Goal: Information Seeking & Learning: Learn about a topic

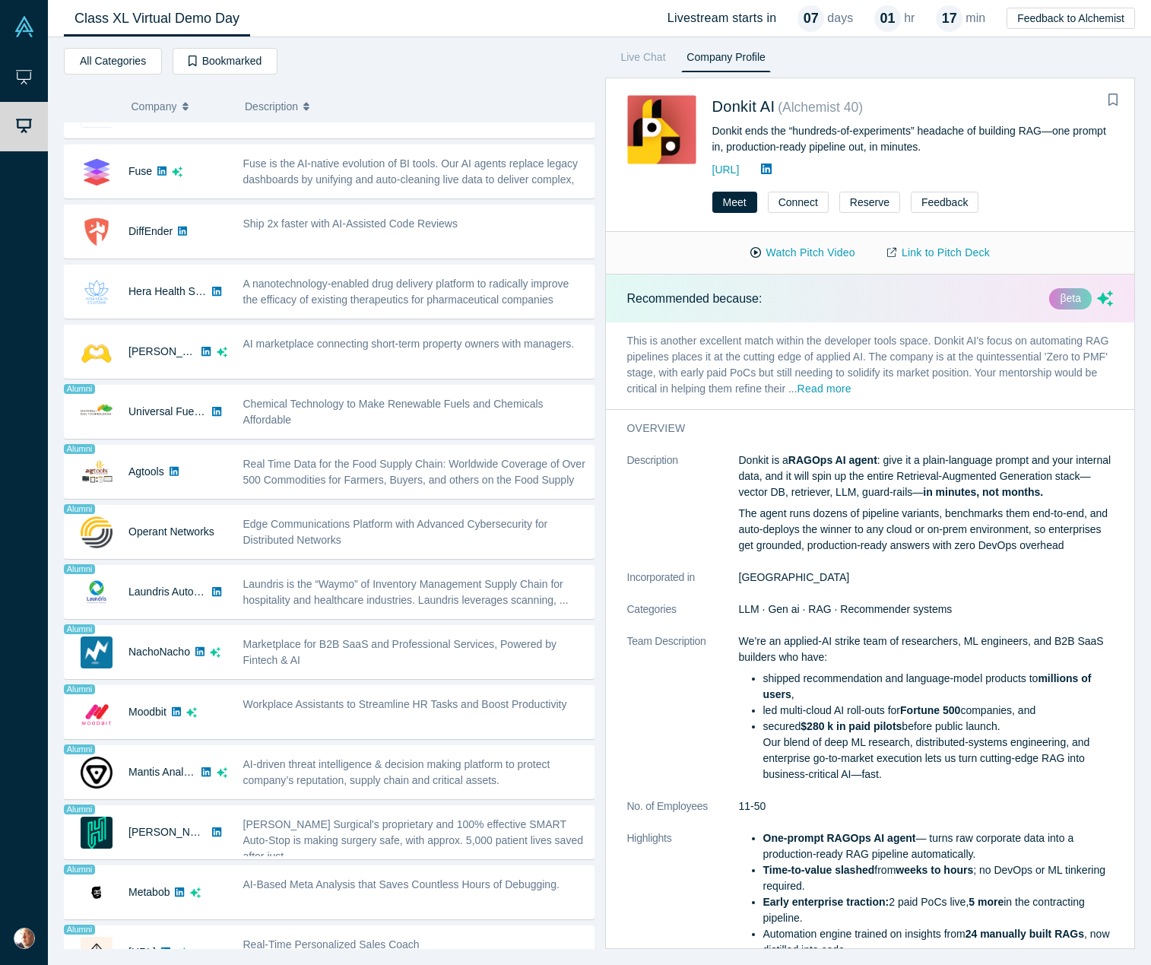
scroll to position [675, 0]
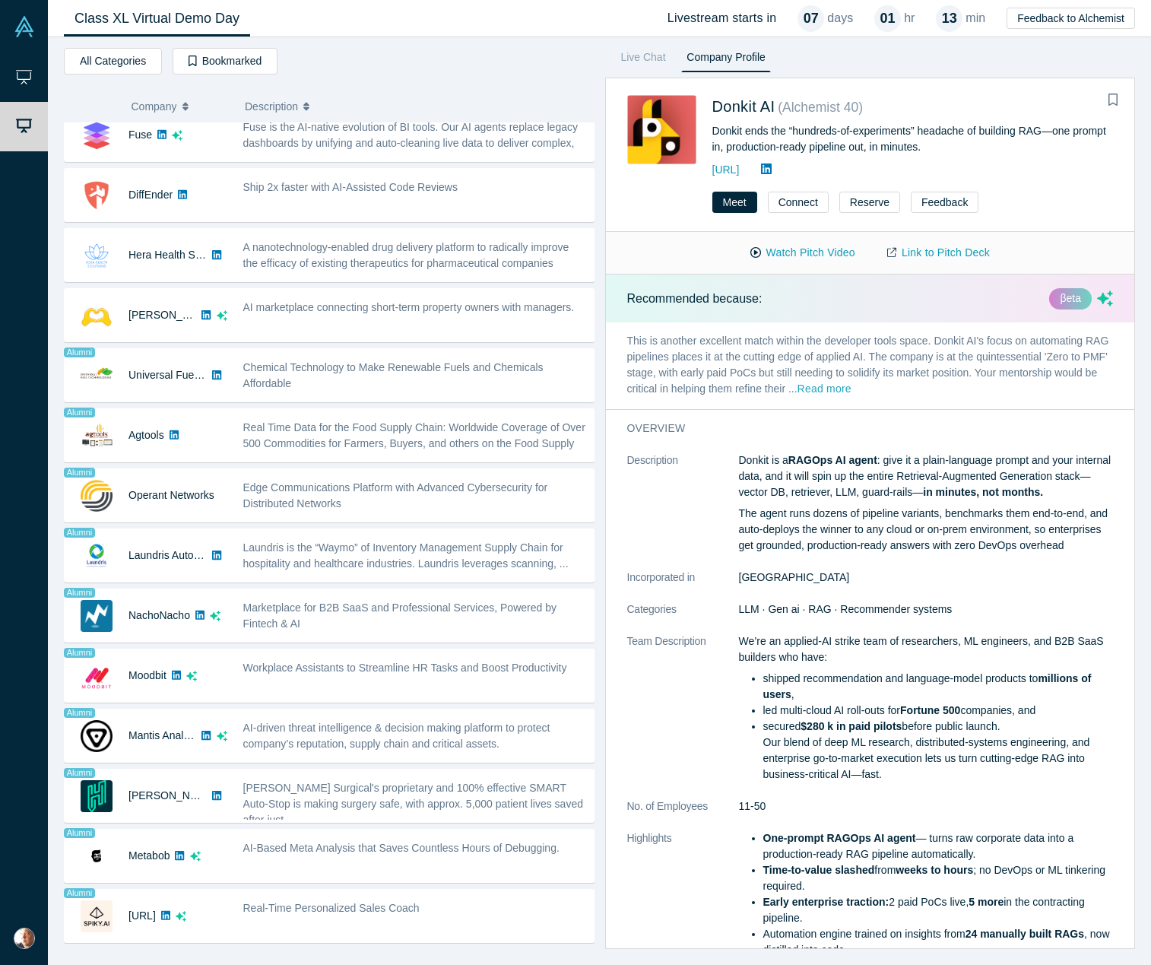
click at [850, 391] on button "Read more" at bounding box center [824, 389] width 54 height 17
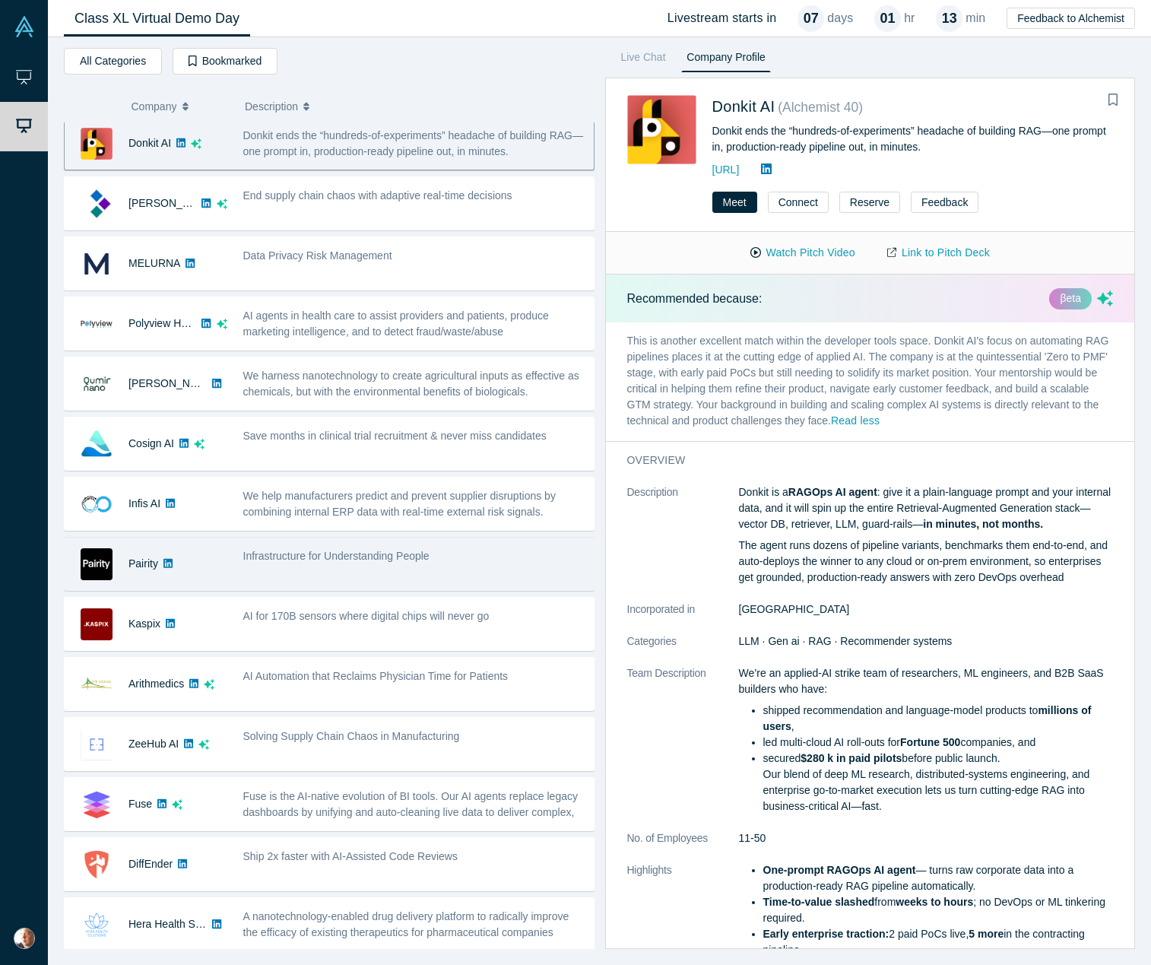
scroll to position [0, 0]
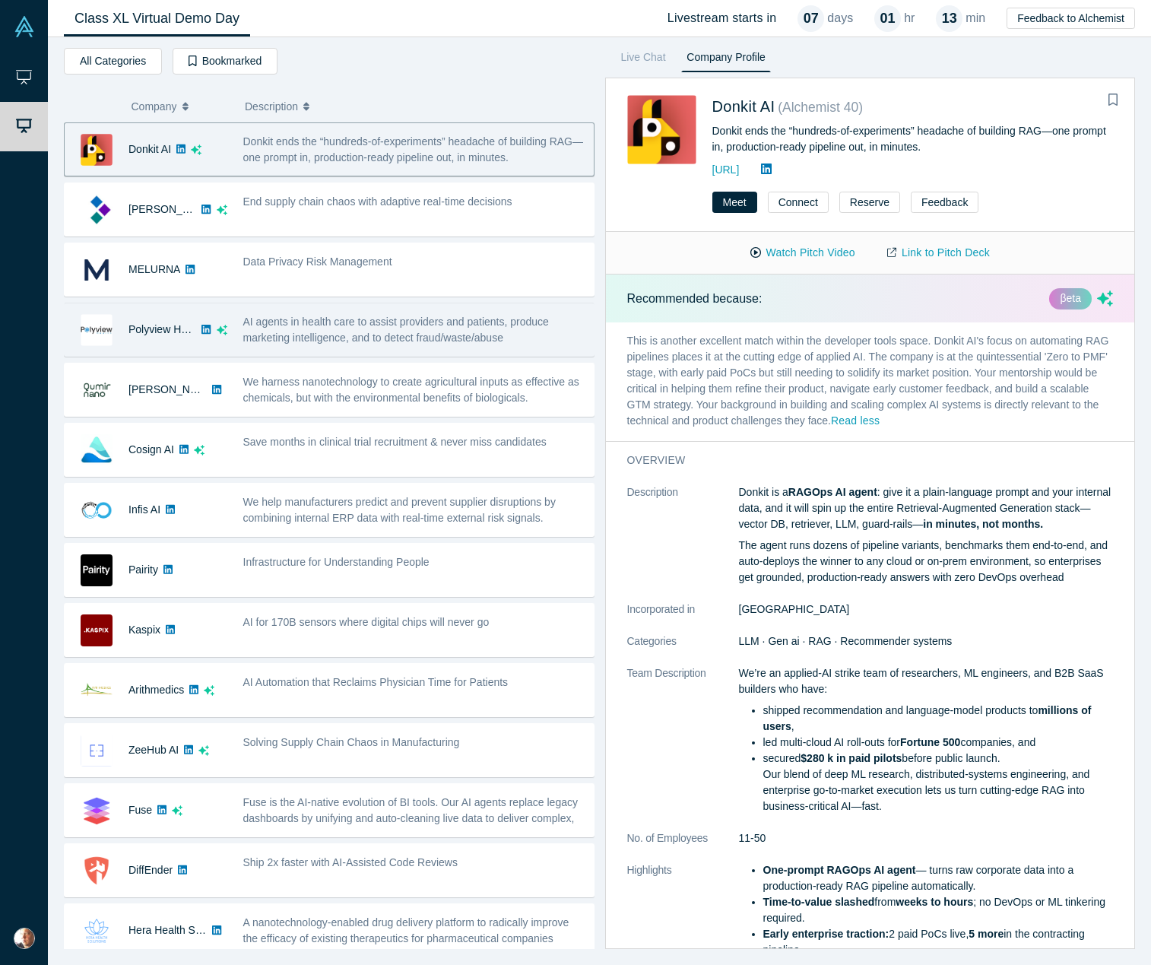
click at [360, 325] on span "AI agents in health care to assist providers and patients, produce marketing in…" at bounding box center [396, 329] width 306 height 28
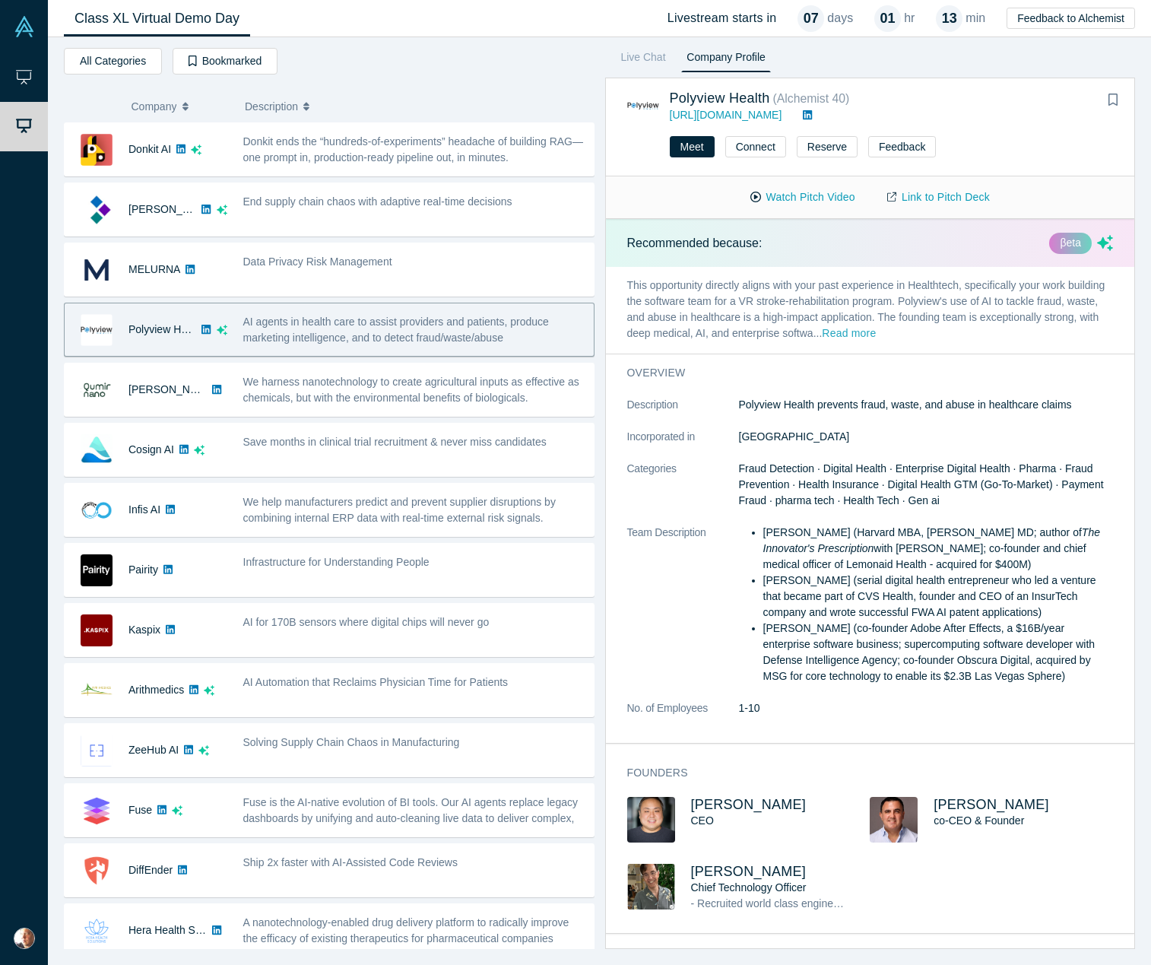
click at [860, 332] on button "Read more" at bounding box center [849, 333] width 54 height 17
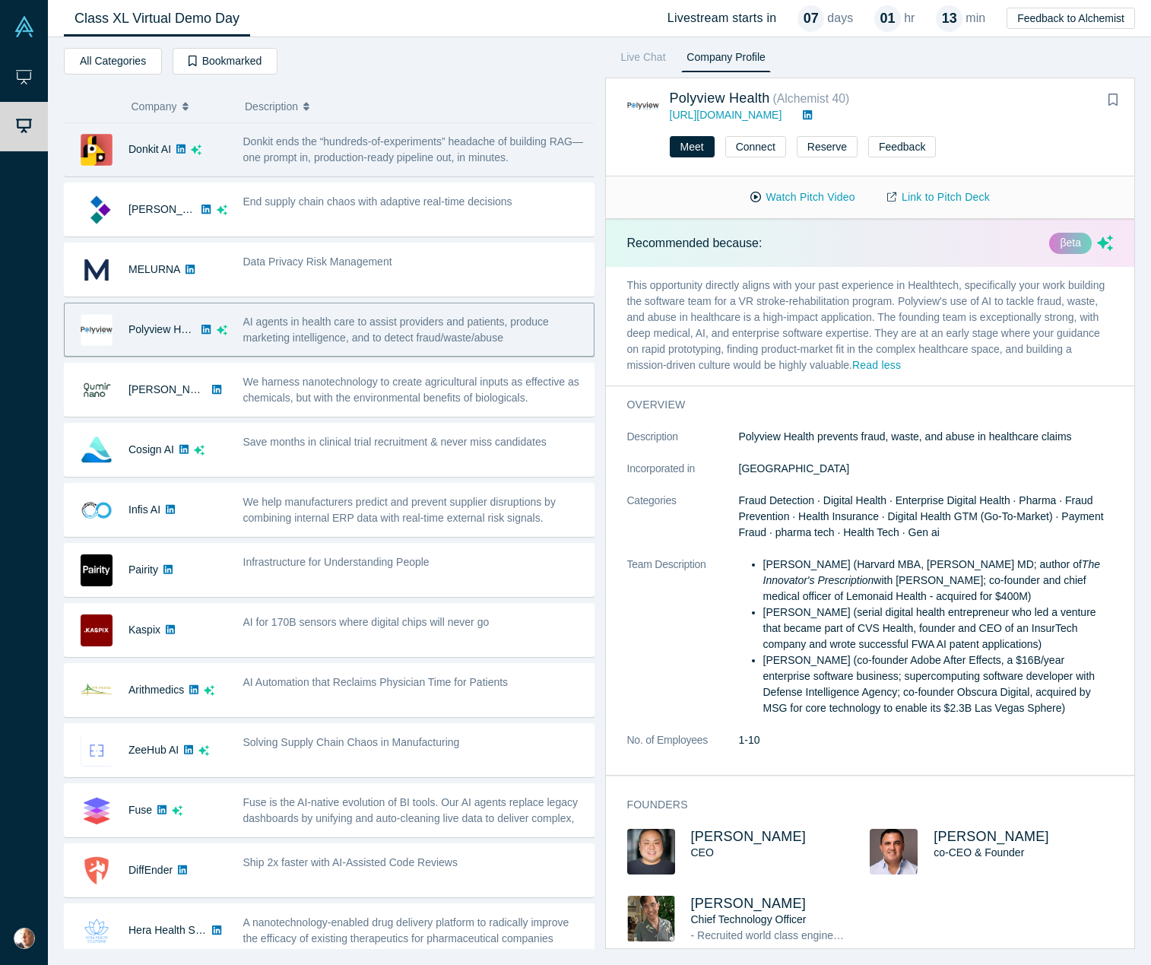
click at [371, 160] on span "Donkit ends the “hundreds-of-experiments” headache of building RAG—one prompt i…" at bounding box center [413, 149] width 340 height 28
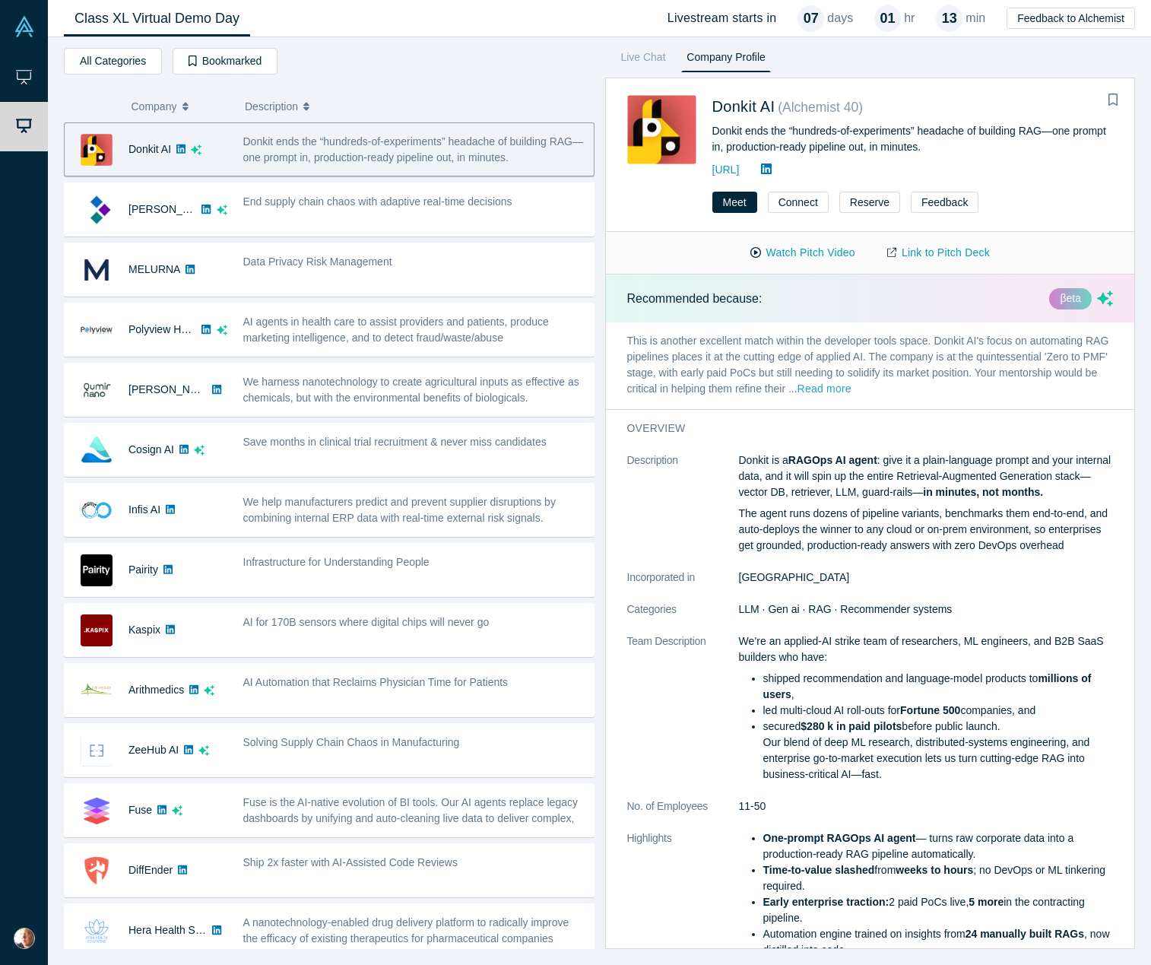
click at [828, 386] on button "Read more" at bounding box center [824, 389] width 54 height 17
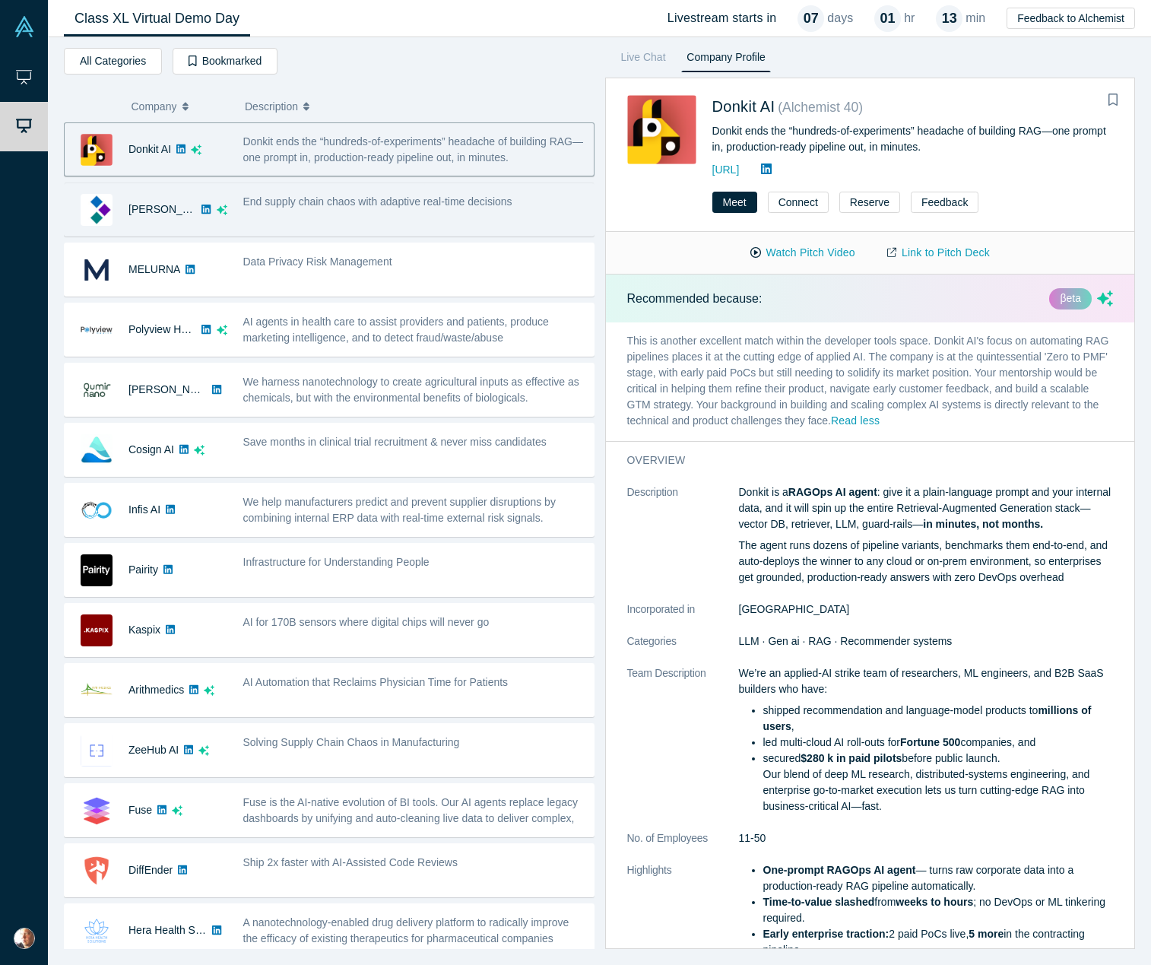
click at [403, 228] on div "End supply chain chaos with adaptive real-time decisions" at bounding box center [414, 209] width 359 height 48
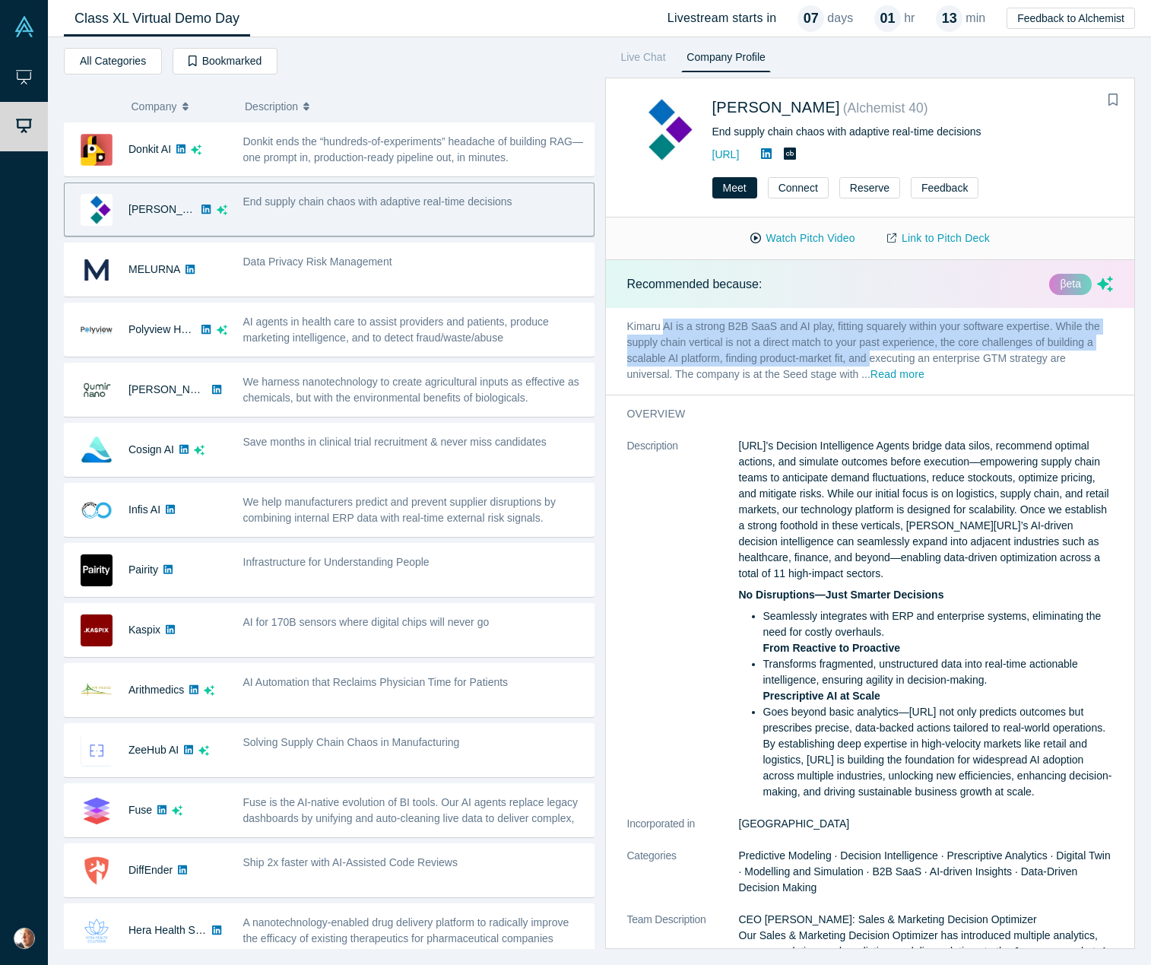
drag, startPoint x: 662, startPoint y: 325, endPoint x: 874, endPoint y: 353, distance: 213.9
click at [874, 353] on p "Kimaru AI is a strong B2B SaaS and AI play, fitting squarely within your softwa…" at bounding box center [870, 351] width 529 height 87
click at [902, 377] on button "Read more" at bounding box center [897, 374] width 54 height 17
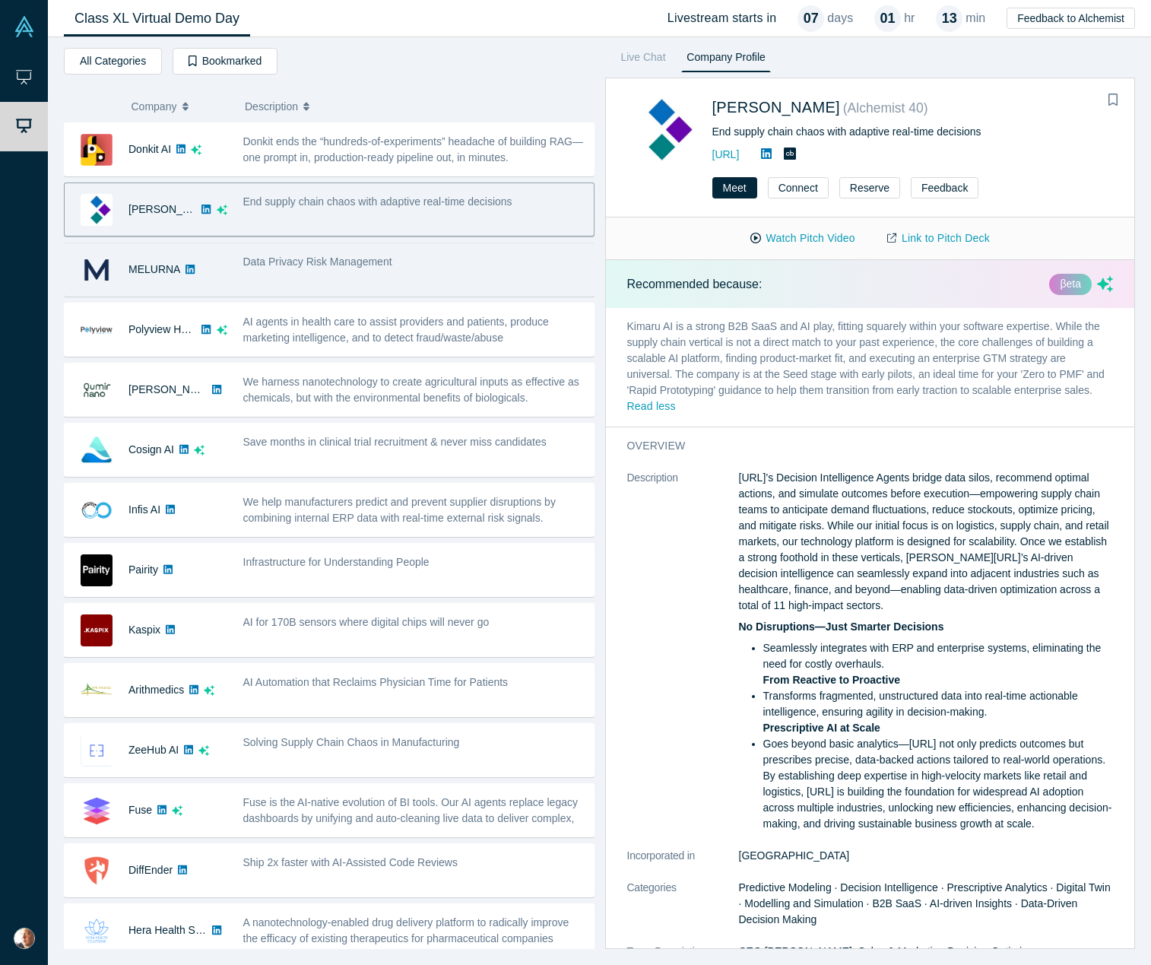
click at [347, 265] on span "Data Privacy Risk Management" at bounding box center [317, 261] width 149 height 12
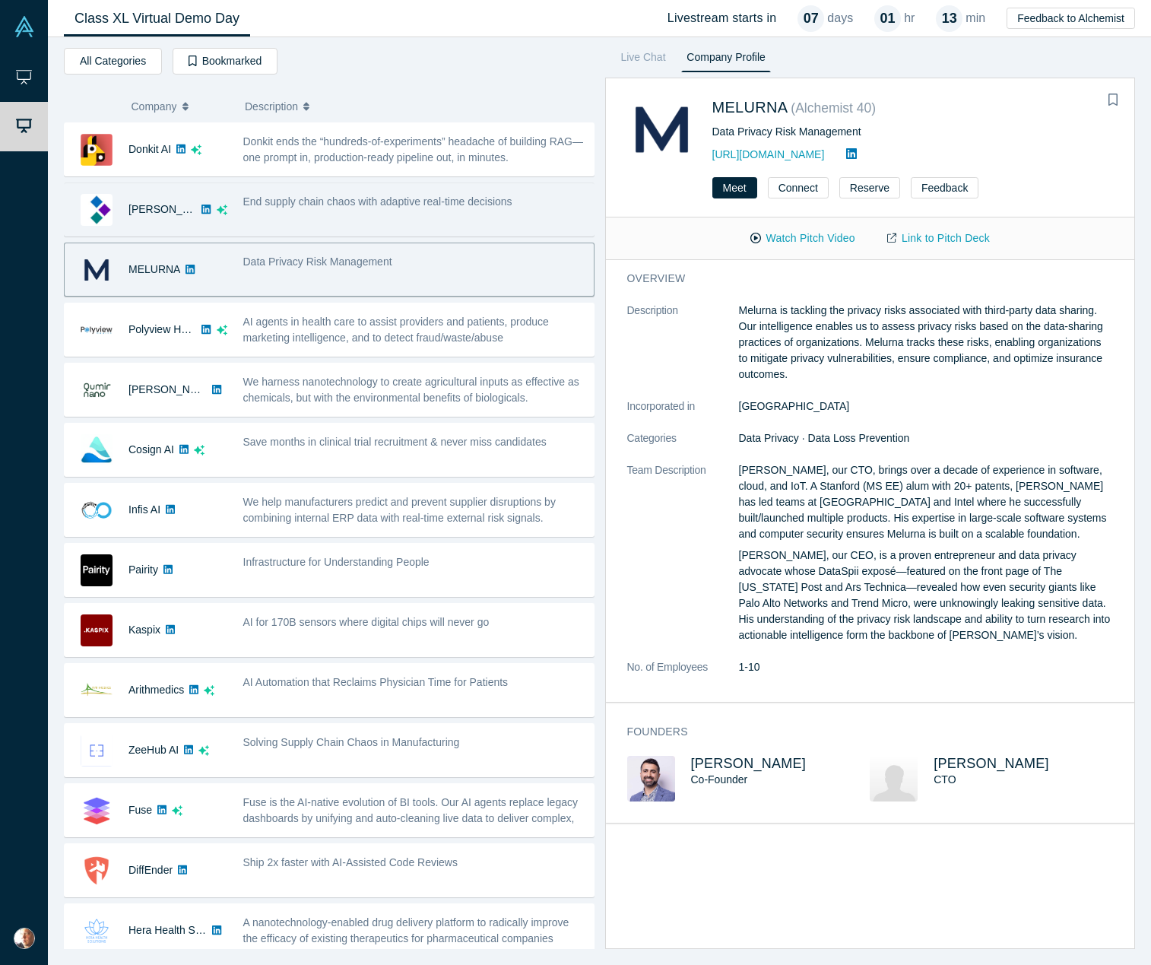
click at [366, 214] on div "End supply chain chaos with adaptive real-time decisions" at bounding box center [414, 209] width 359 height 48
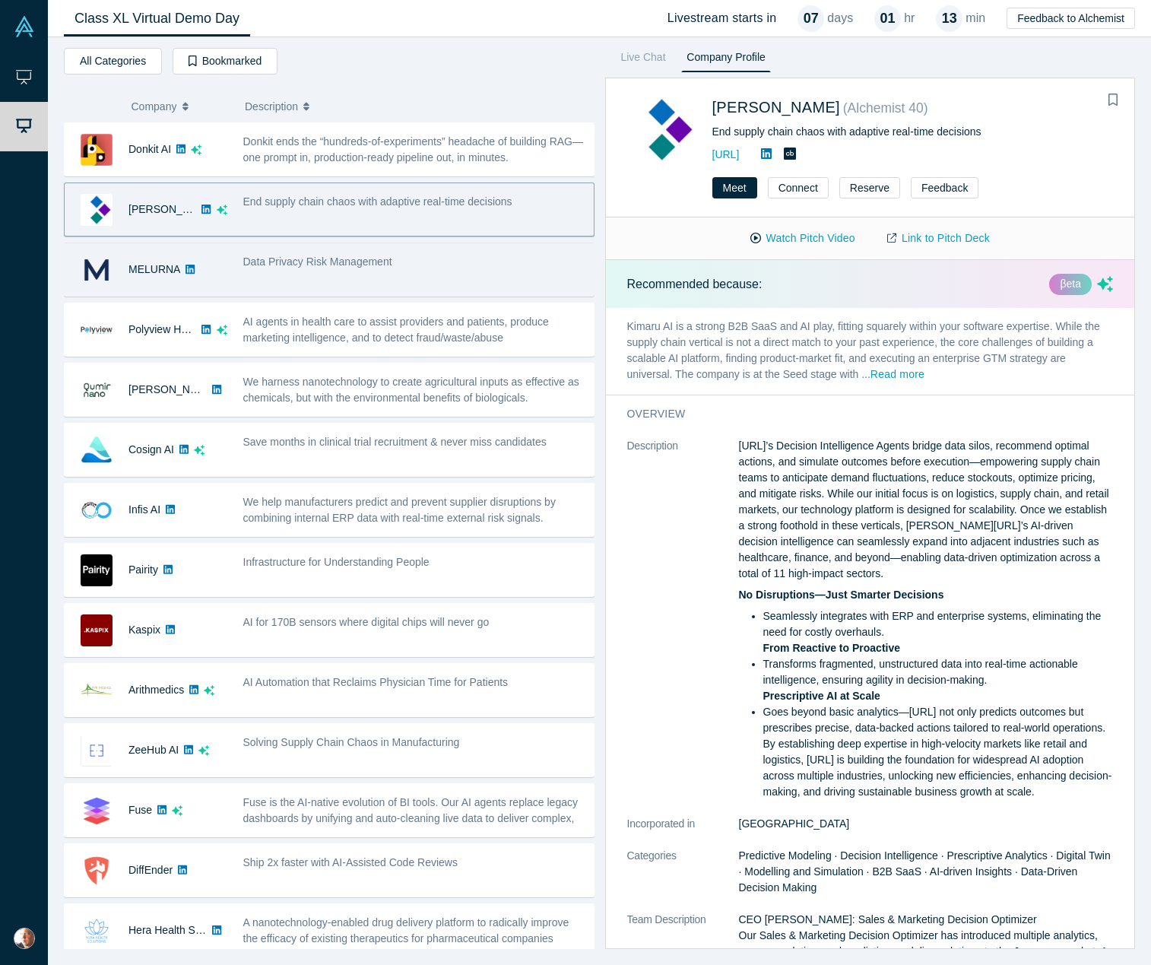
click at [392, 278] on div "Data Privacy Risk Management" at bounding box center [414, 270] width 359 height 48
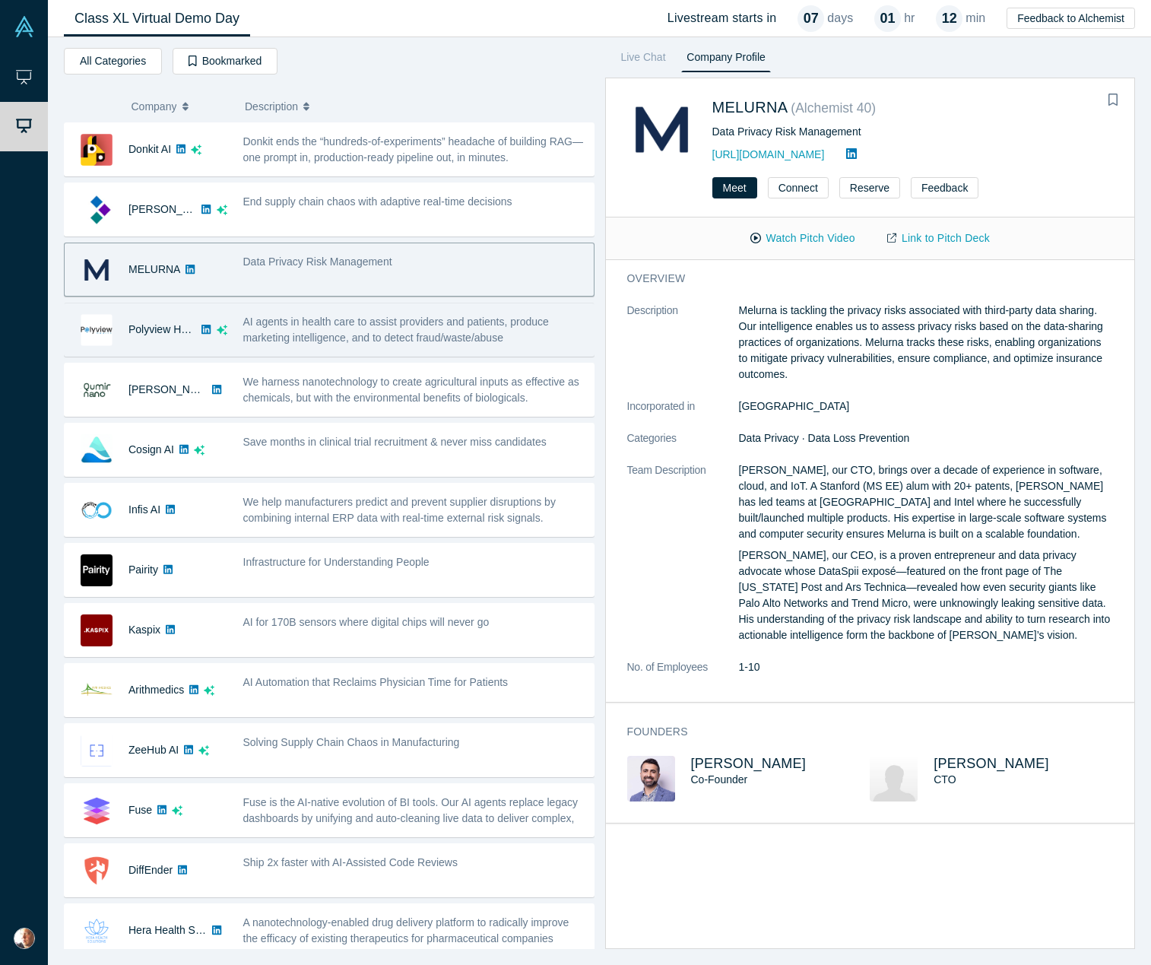
click at [395, 338] on span "AI agents in health care to assist providers and patients, produce marketing in…" at bounding box center [396, 329] width 306 height 28
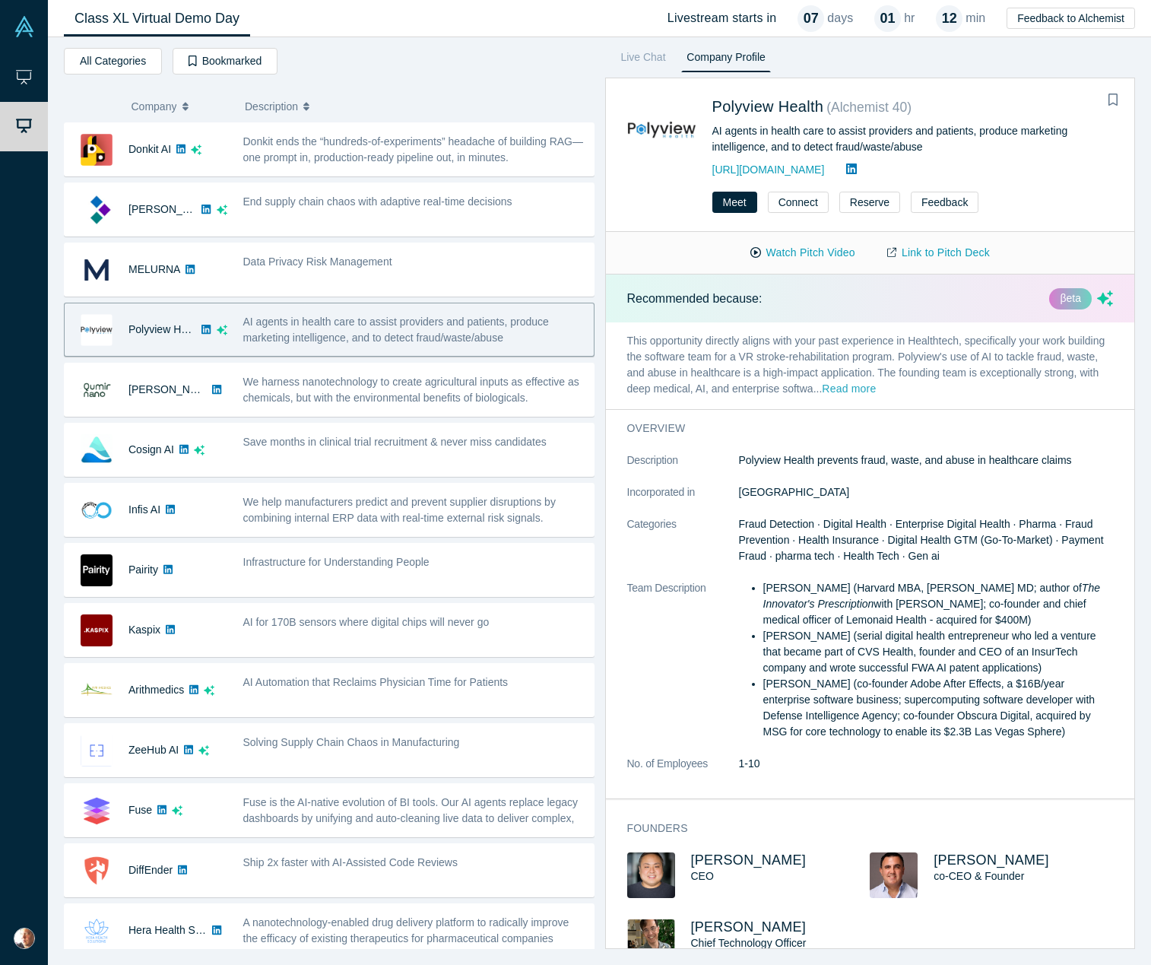
click at [837, 390] on button "Read more" at bounding box center [849, 389] width 54 height 17
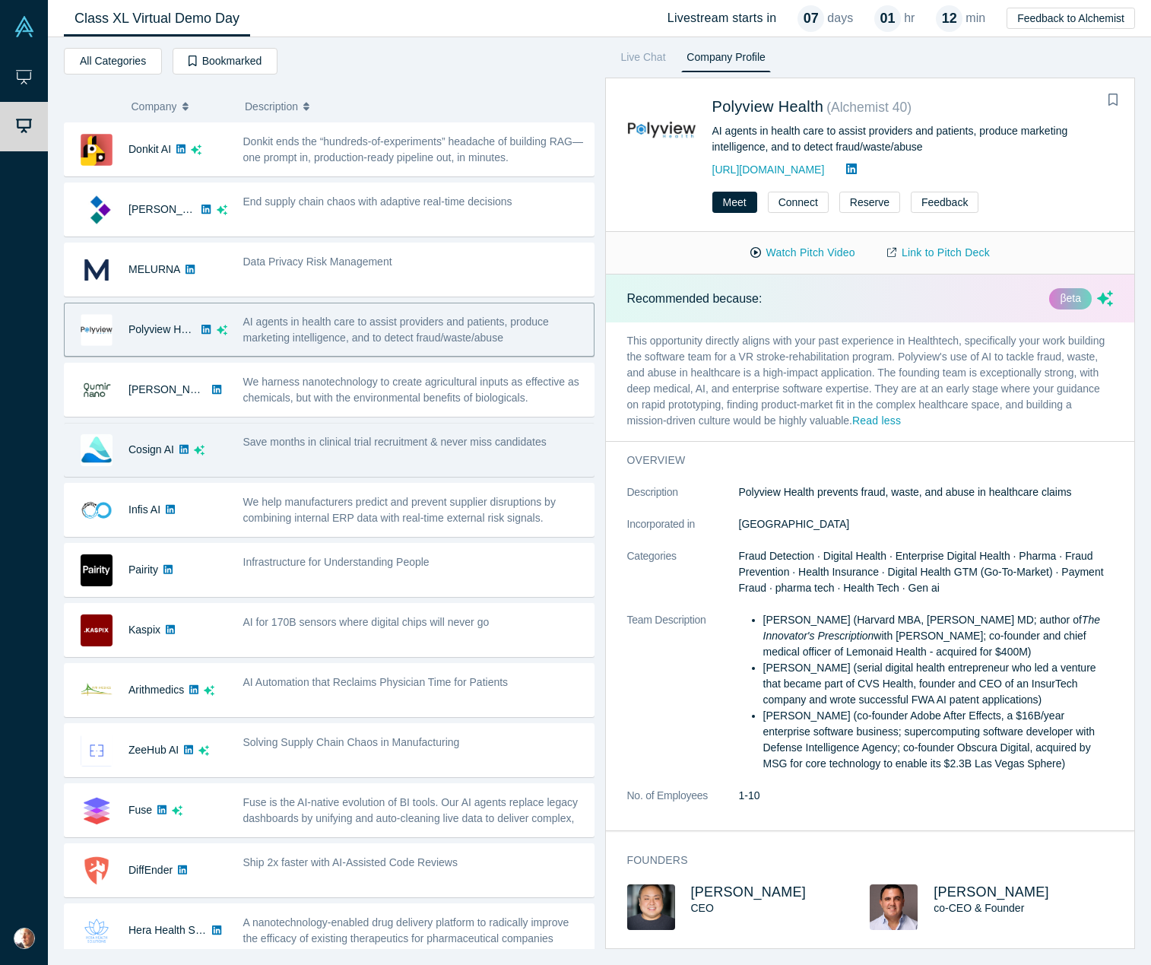
click at [395, 436] on span "Save months in clinical trial recruitment & never miss candidates" at bounding box center [394, 442] width 303 height 12
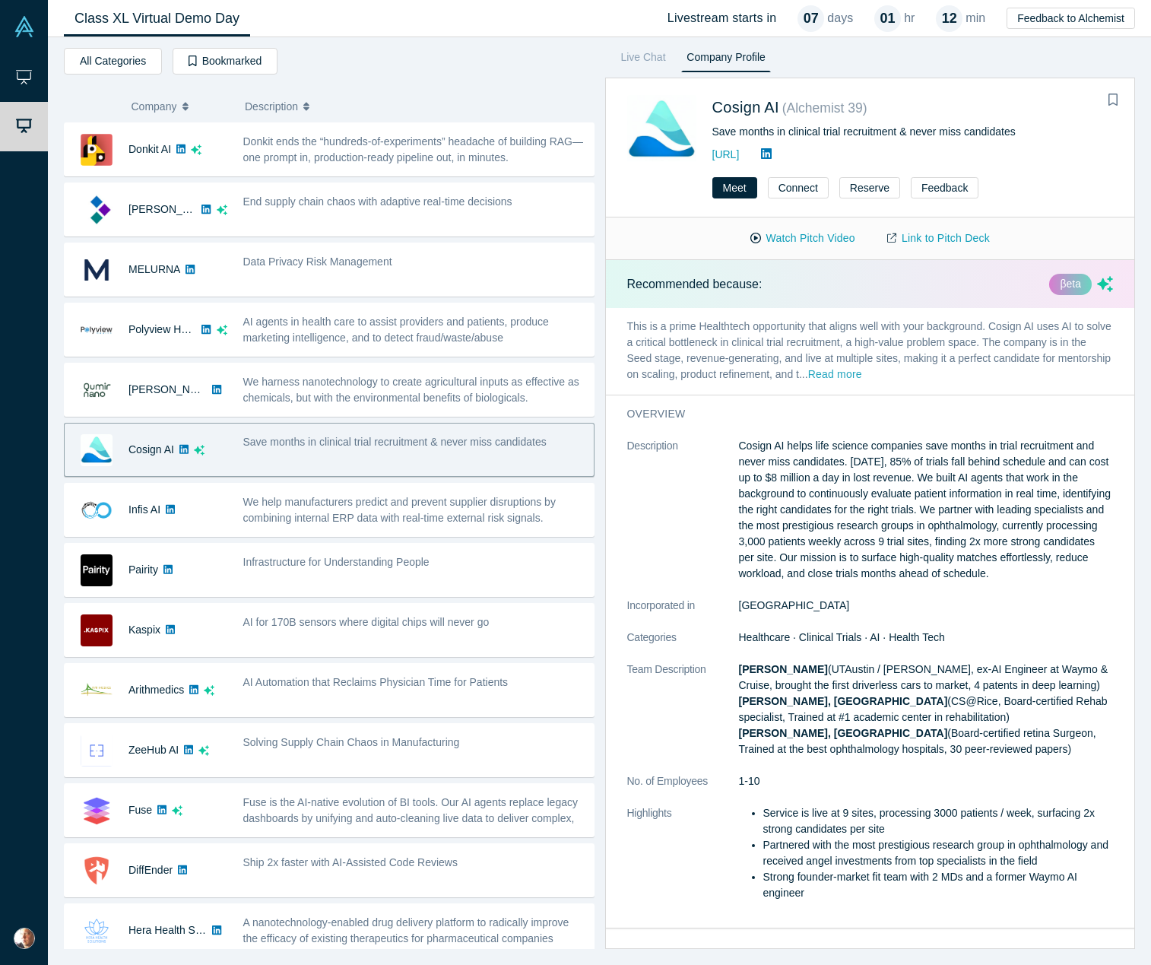
click at [824, 373] on button "Read more" at bounding box center [835, 374] width 54 height 17
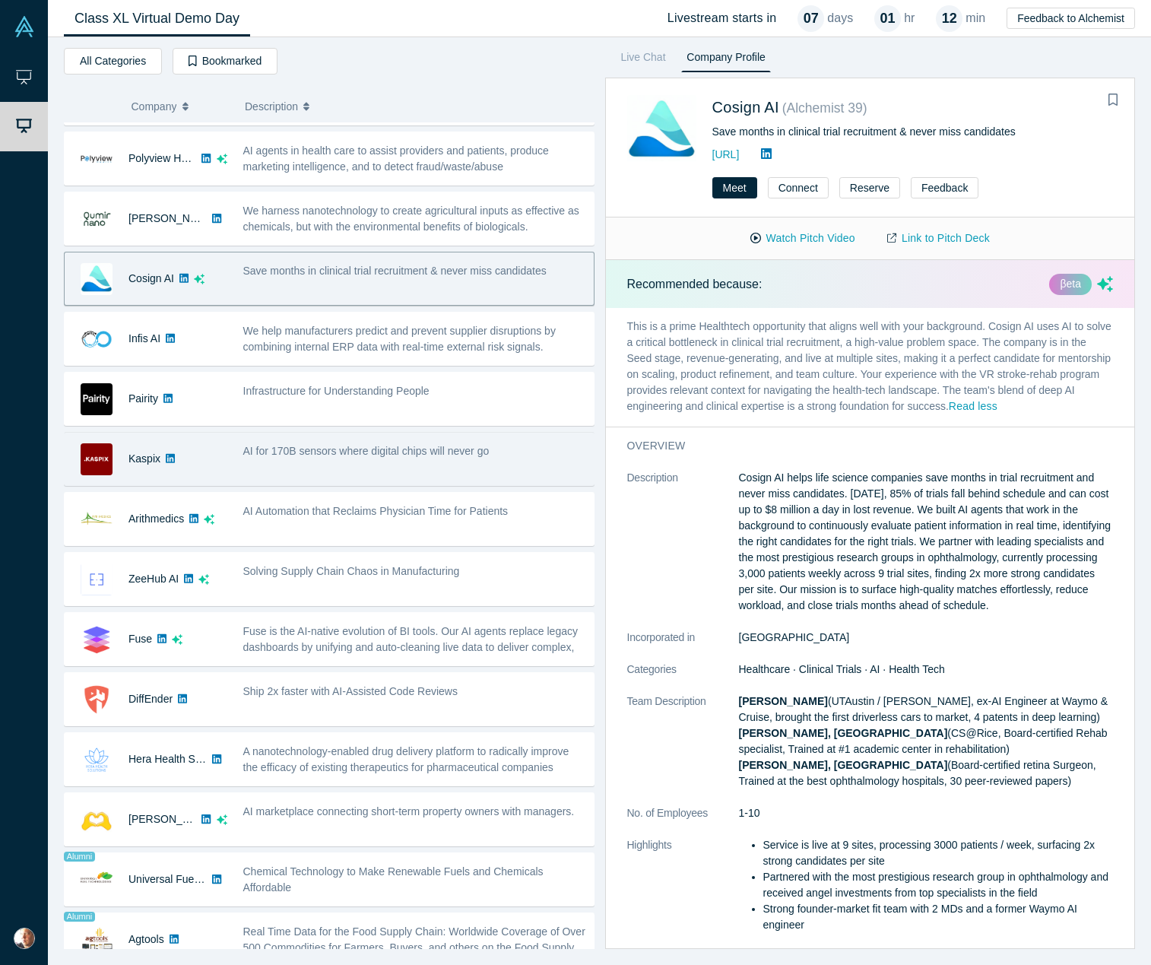
scroll to position [173, 0]
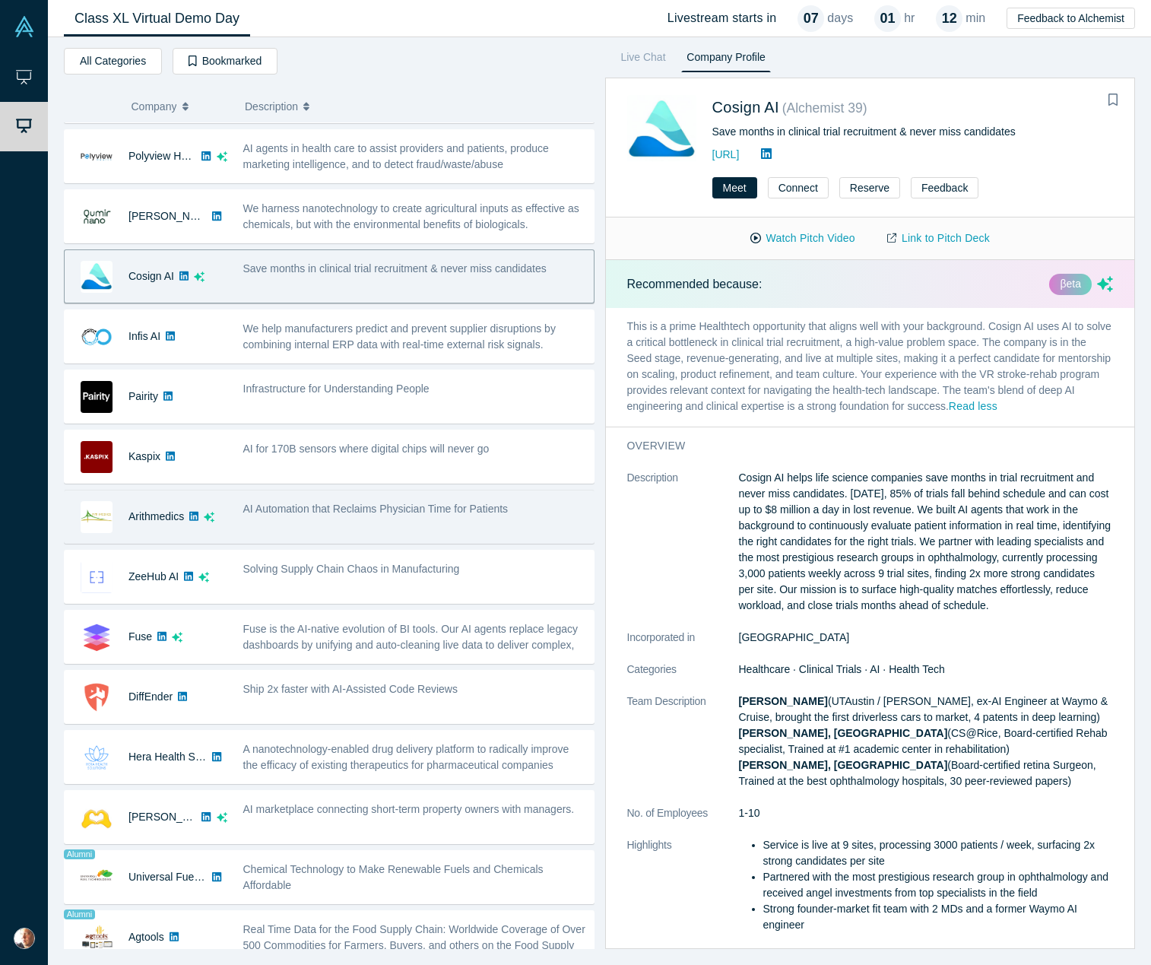
click at [375, 502] on span "AI Automation that Reclaims Physician Time for Patients" at bounding box center [375, 508] width 265 height 12
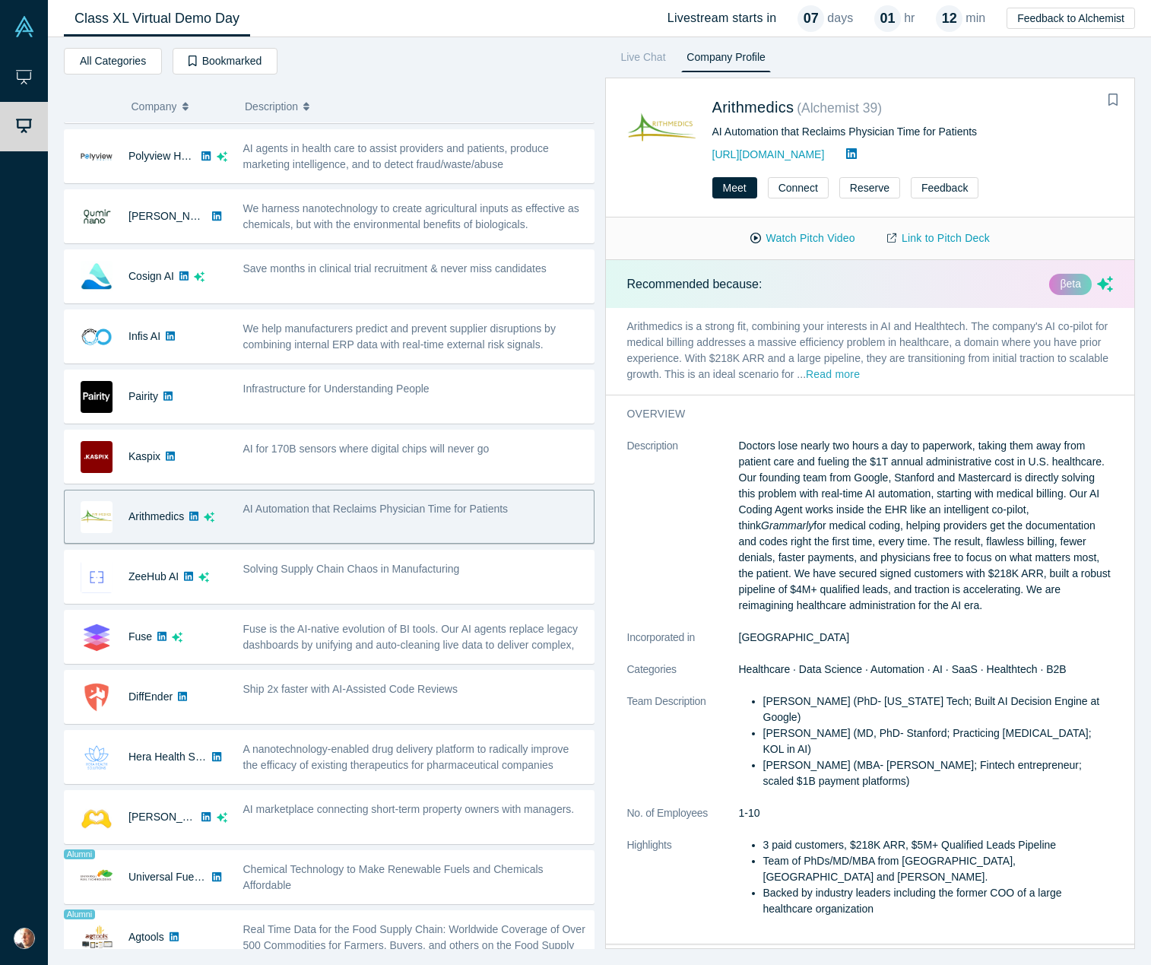
click at [835, 378] on button "Read more" at bounding box center [833, 374] width 54 height 17
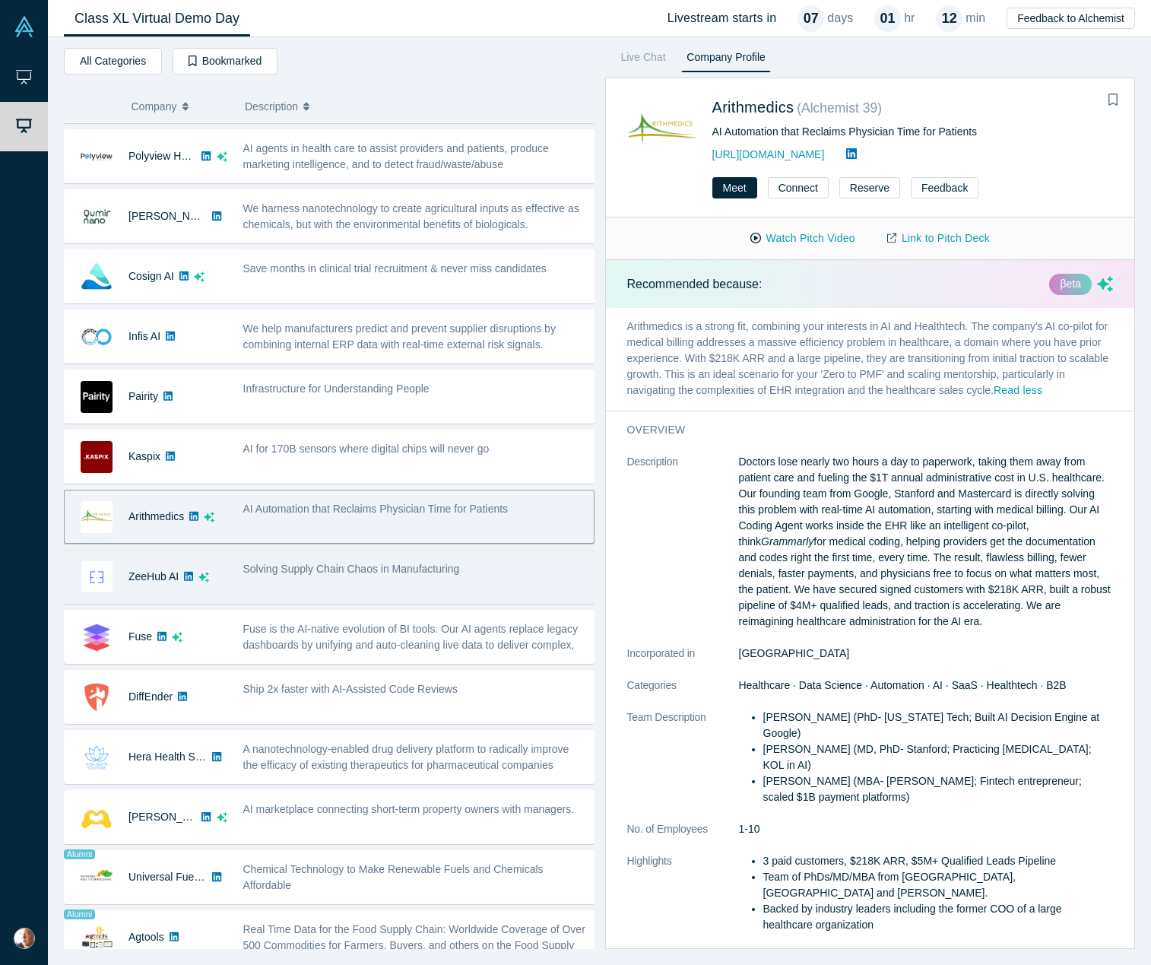
click at [312, 567] on span "Solving Supply Chain Chaos in Manufacturing" at bounding box center [351, 569] width 217 height 12
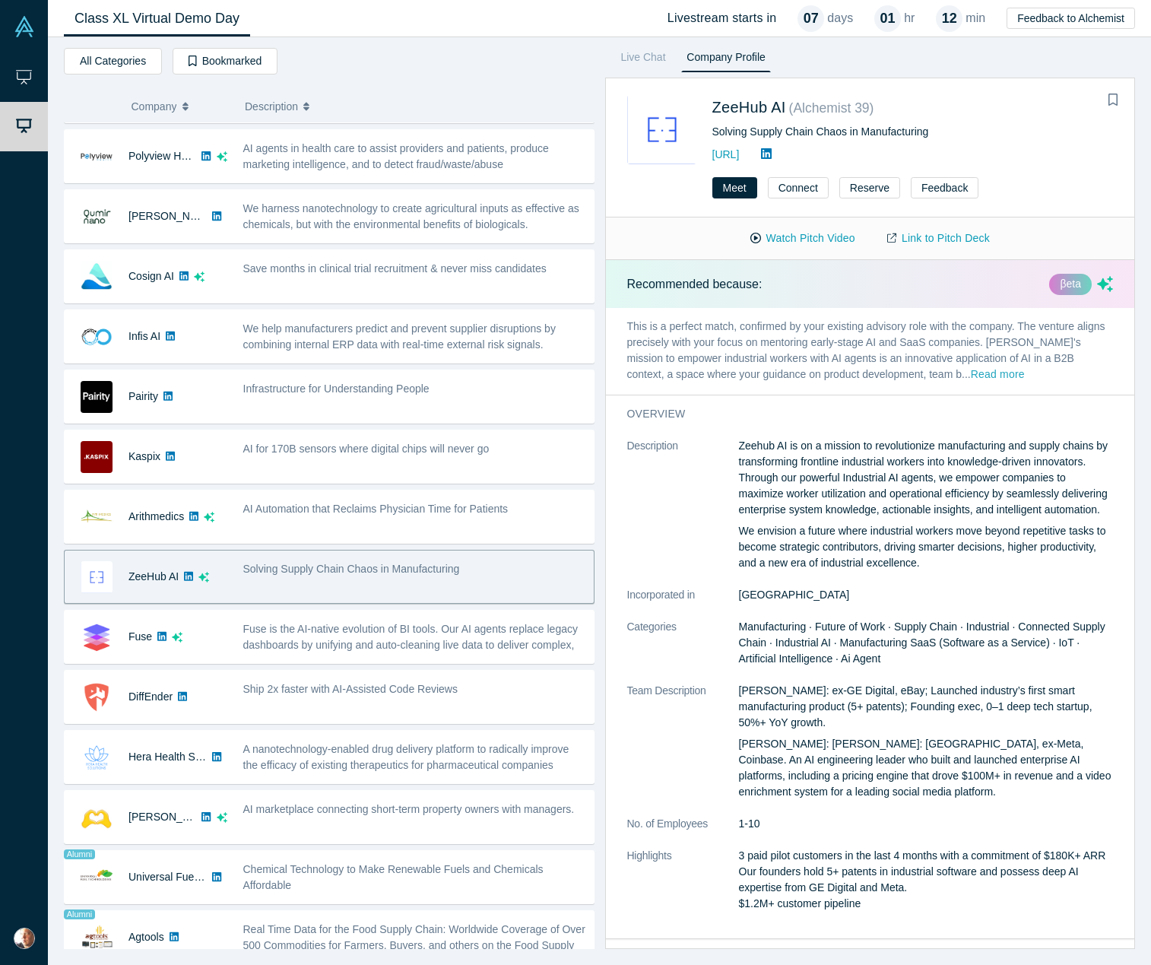
click at [971, 376] on button "Read more" at bounding box center [998, 374] width 54 height 17
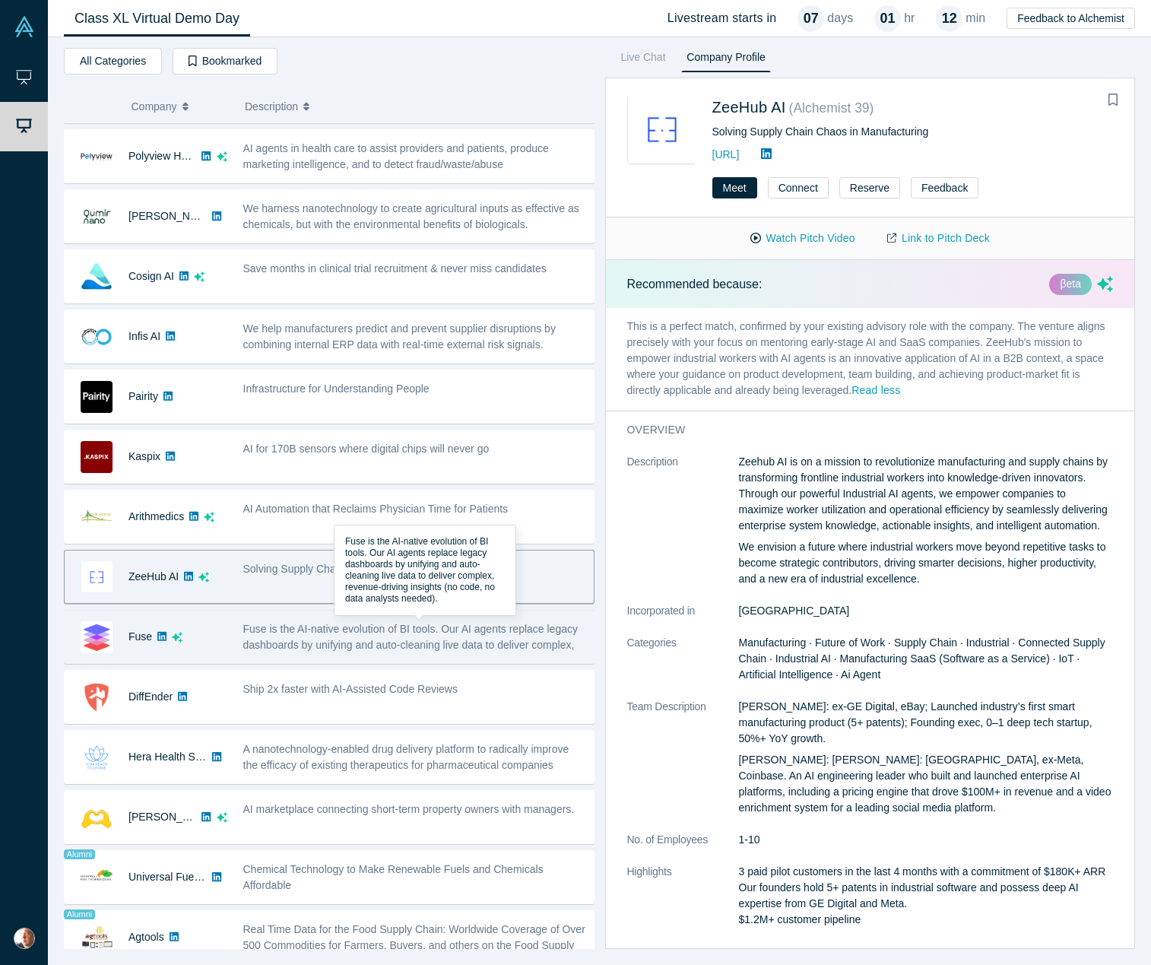
click at [417, 633] on span "Fuse is the AI-native evolution of BI tools. Our AI agents replace legacy dashb…" at bounding box center [410, 645] width 334 height 44
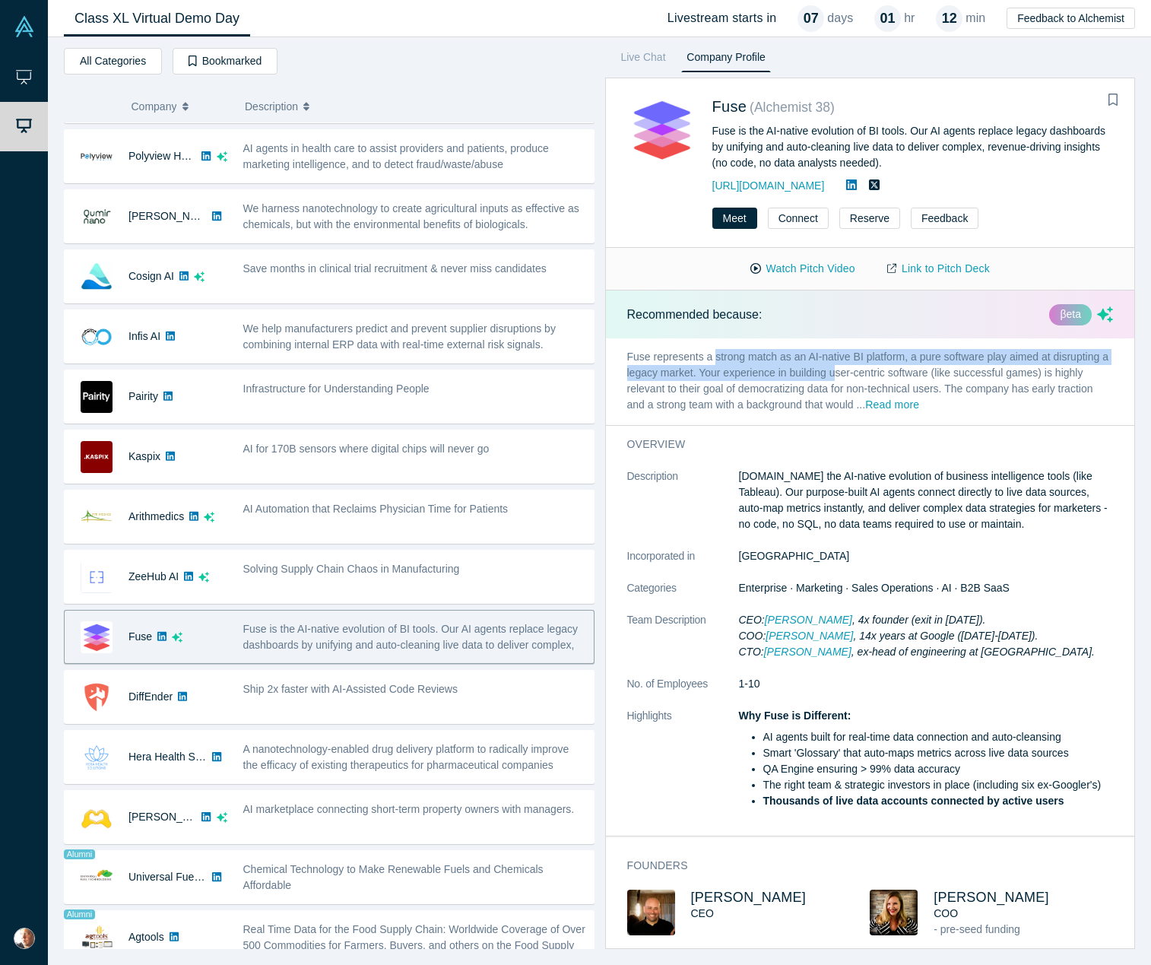
drag, startPoint x: 713, startPoint y: 358, endPoint x: 832, endPoint y: 369, distance: 119.1
click at [832, 369] on p "Fuse represents a strong match as an AI-native BI platform, a pure software pla…" at bounding box center [870, 381] width 529 height 87
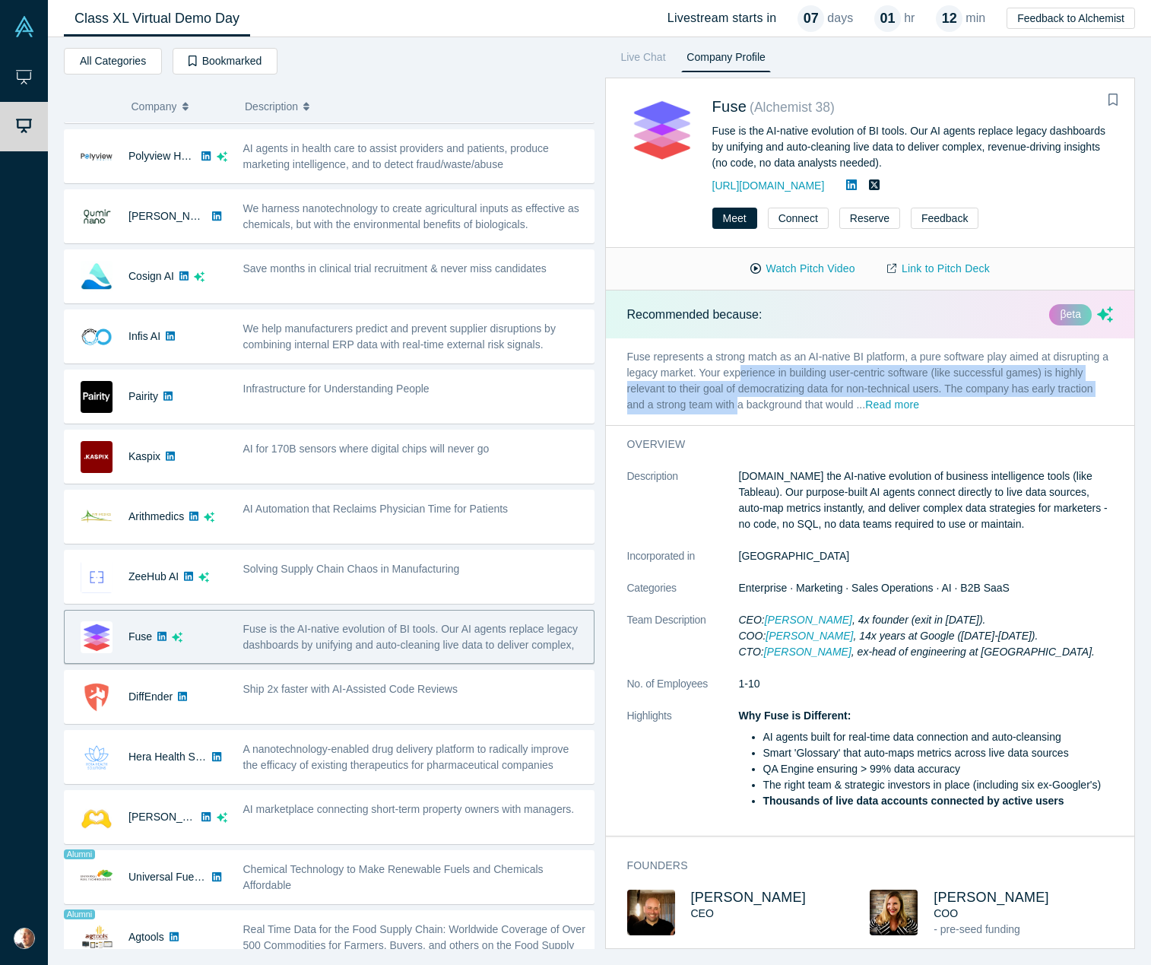
drag, startPoint x: 737, startPoint y: 373, endPoint x: 737, endPoint y: 408, distance: 35.0
click at [737, 408] on p "Fuse represents a strong match as an AI-native BI platform, a pure software pla…" at bounding box center [870, 381] width 529 height 87
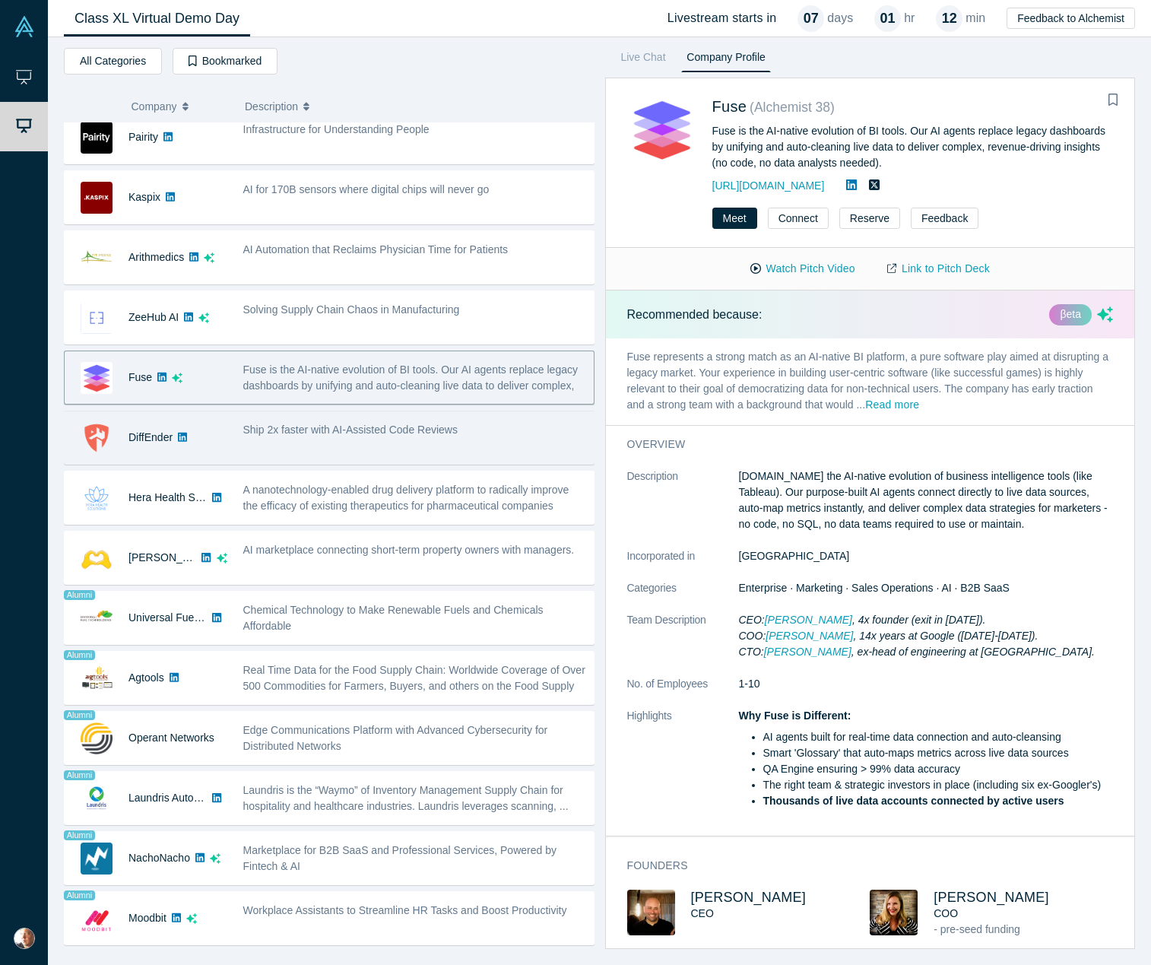
scroll to position [433, 0]
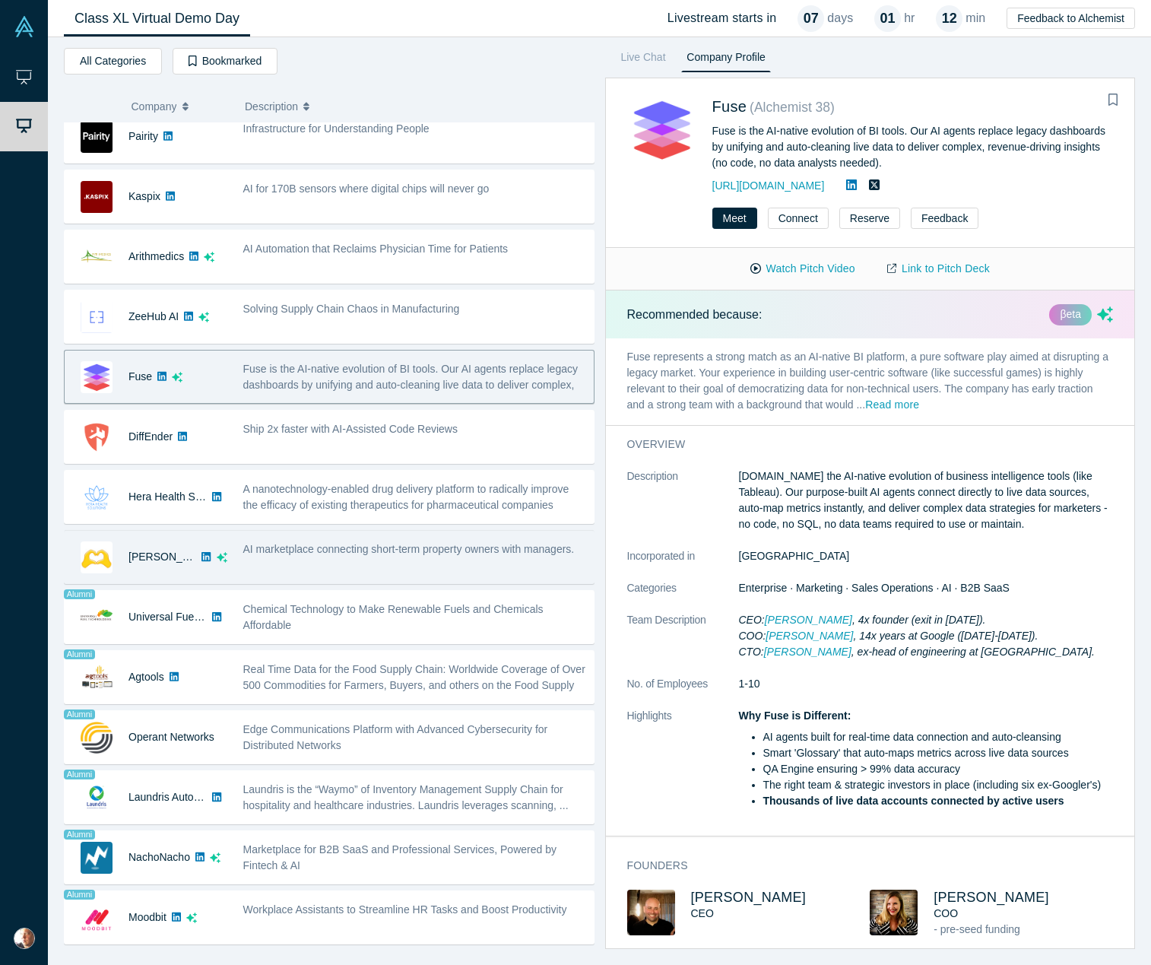
click at [414, 547] on span "AI marketplace connecting short-term property owners with managers." at bounding box center [408, 549] width 331 height 12
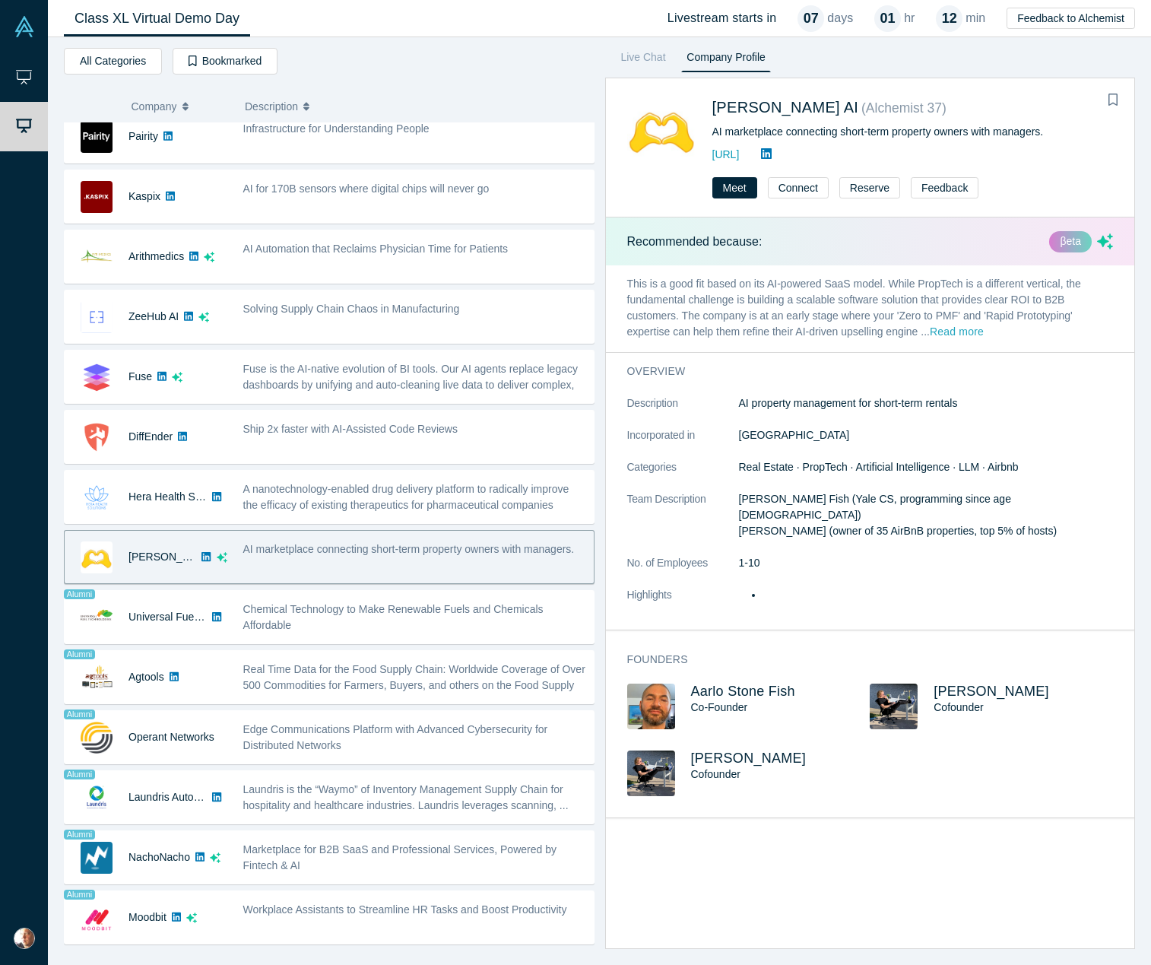
click at [964, 331] on button "Read more" at bounding box center [957, 332] width 54 height 17
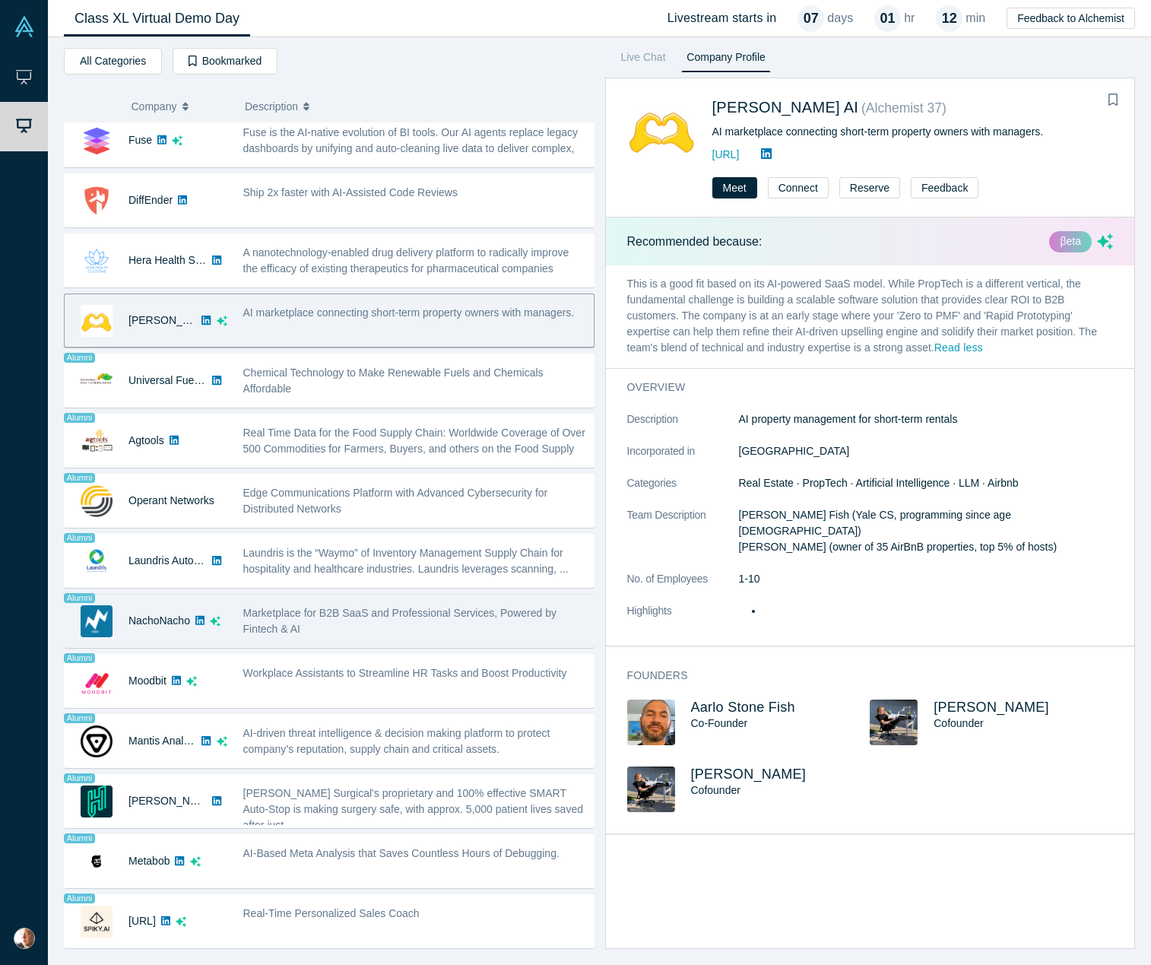
scroll to position [675, 0]
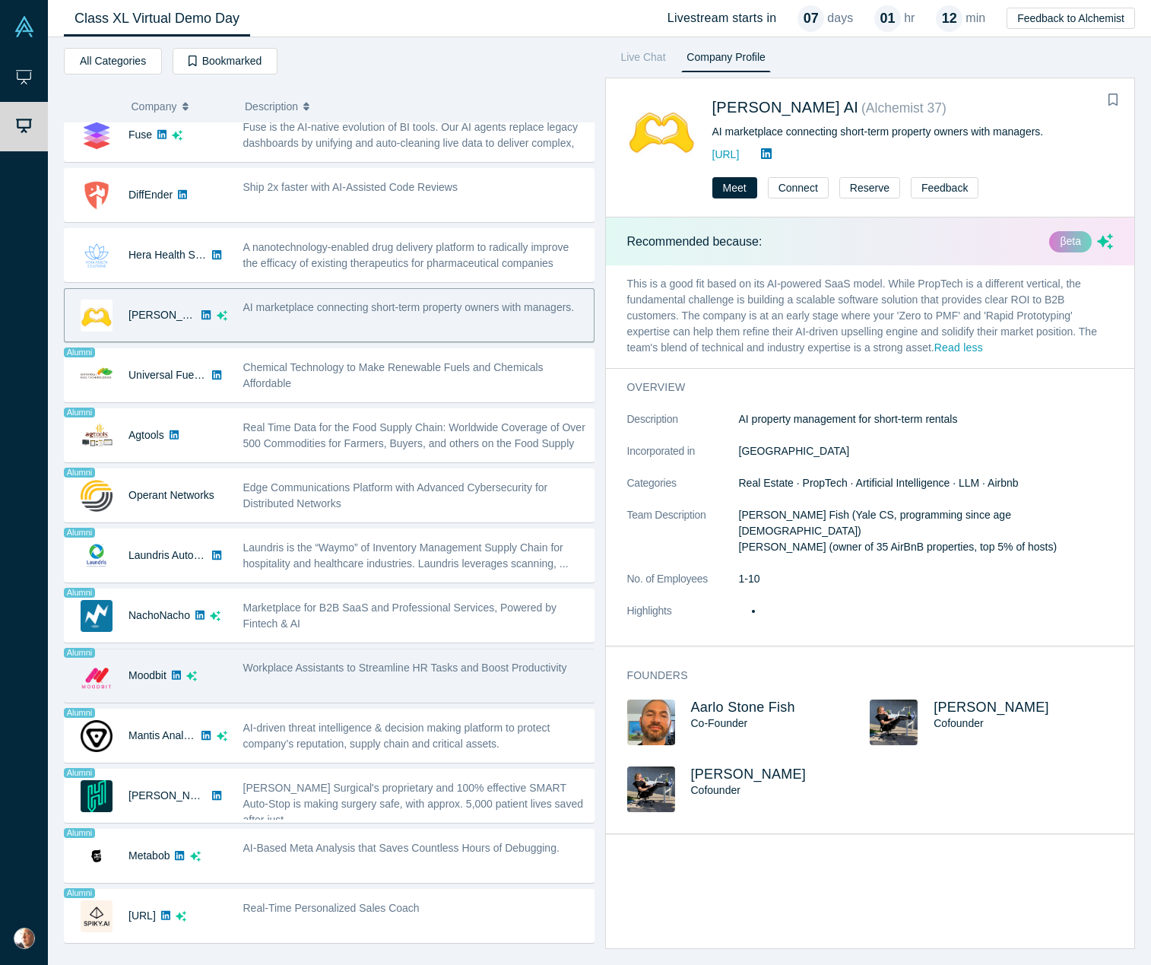
click at [362, 680] on div "Workplace Assistants to Streamline HR Tasks and Boost Productivity" at bounding box center [414, 675] width 359 height 48
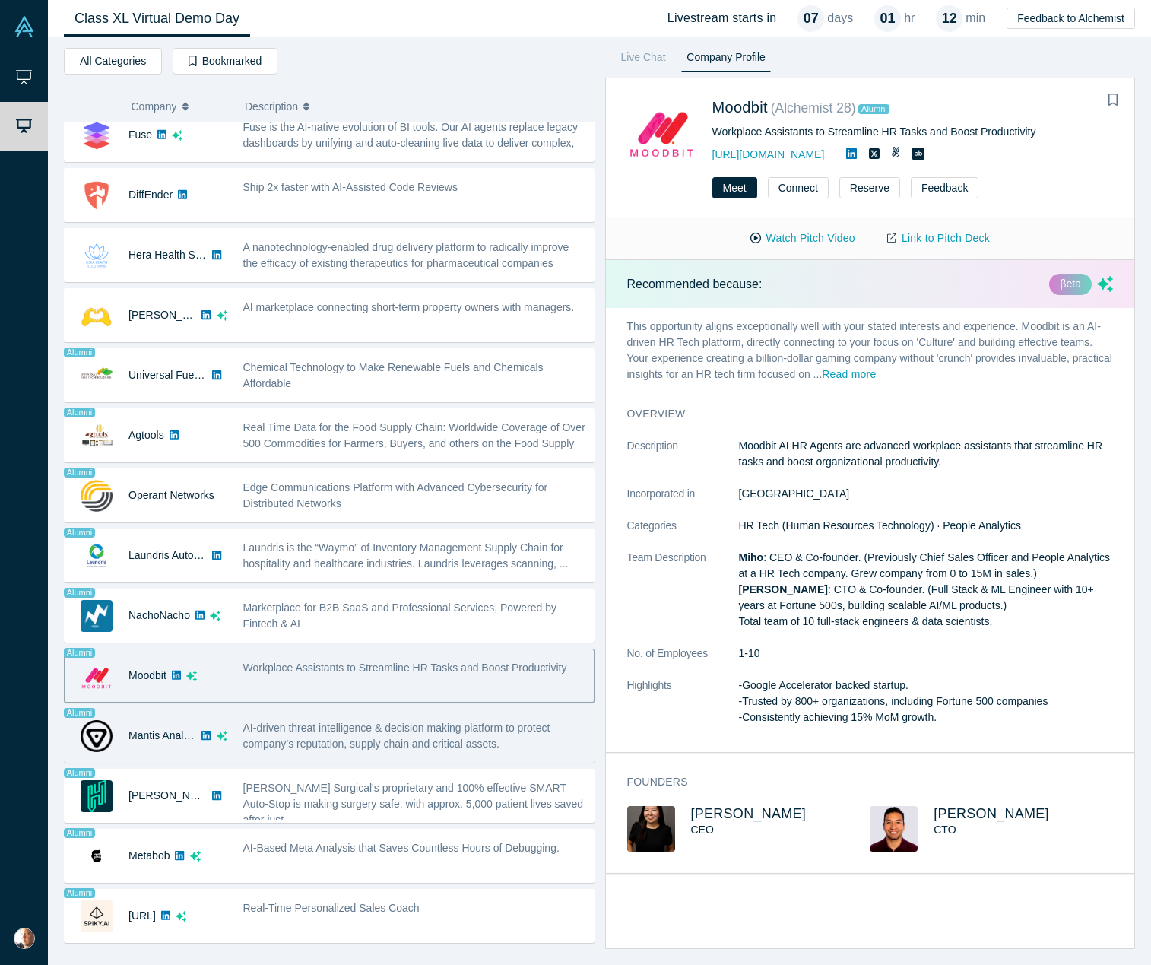
click at [357, 731] on span "AI-driven threat intelligence & decision making platform to protect company’s r…" at bounding box center [396, 735] width 307 height 28
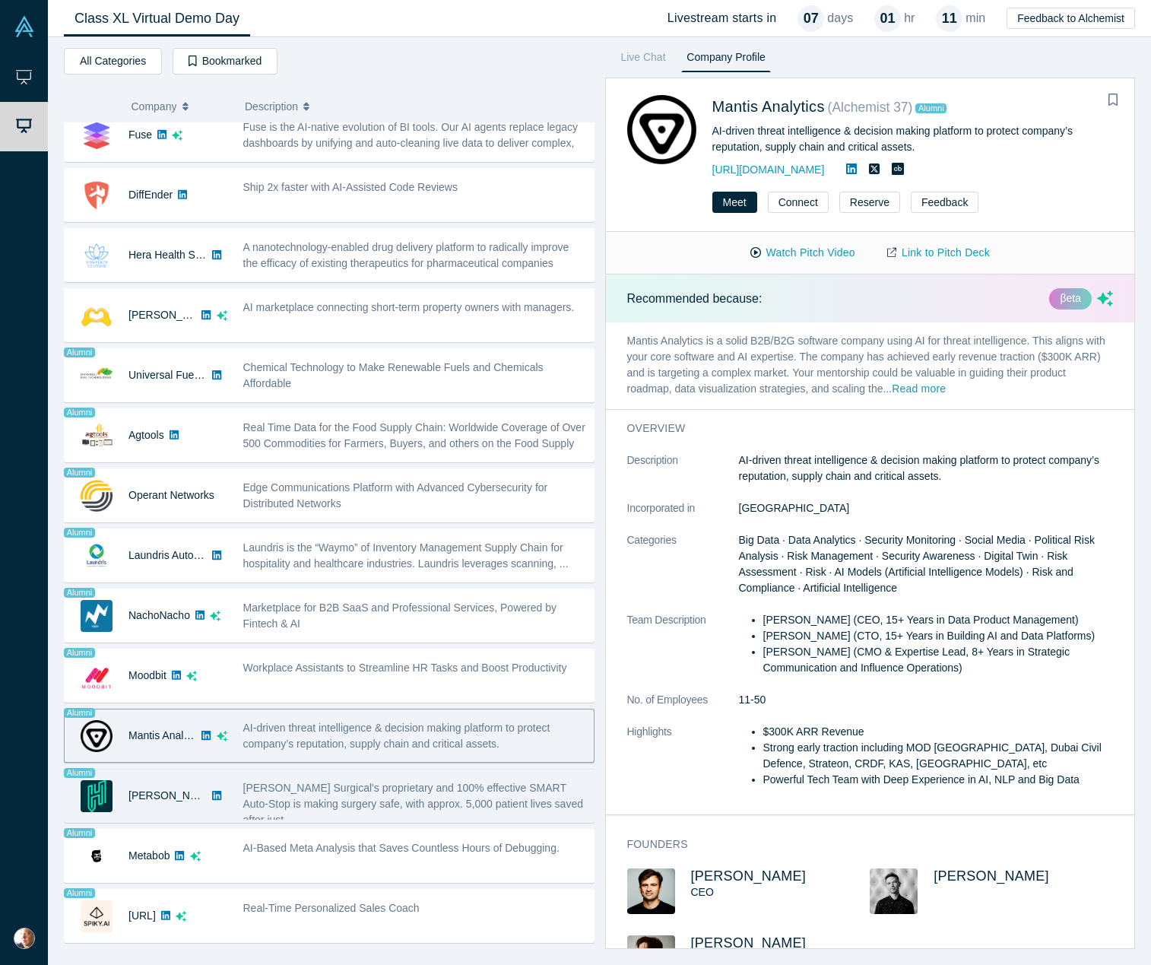
click at [384, 803] on span "[PERSON_NAME] Surgical's proprietary and 100% effective SMART Auto-Stop is maki…" at bounding box center [413, 803] width 340 height 44
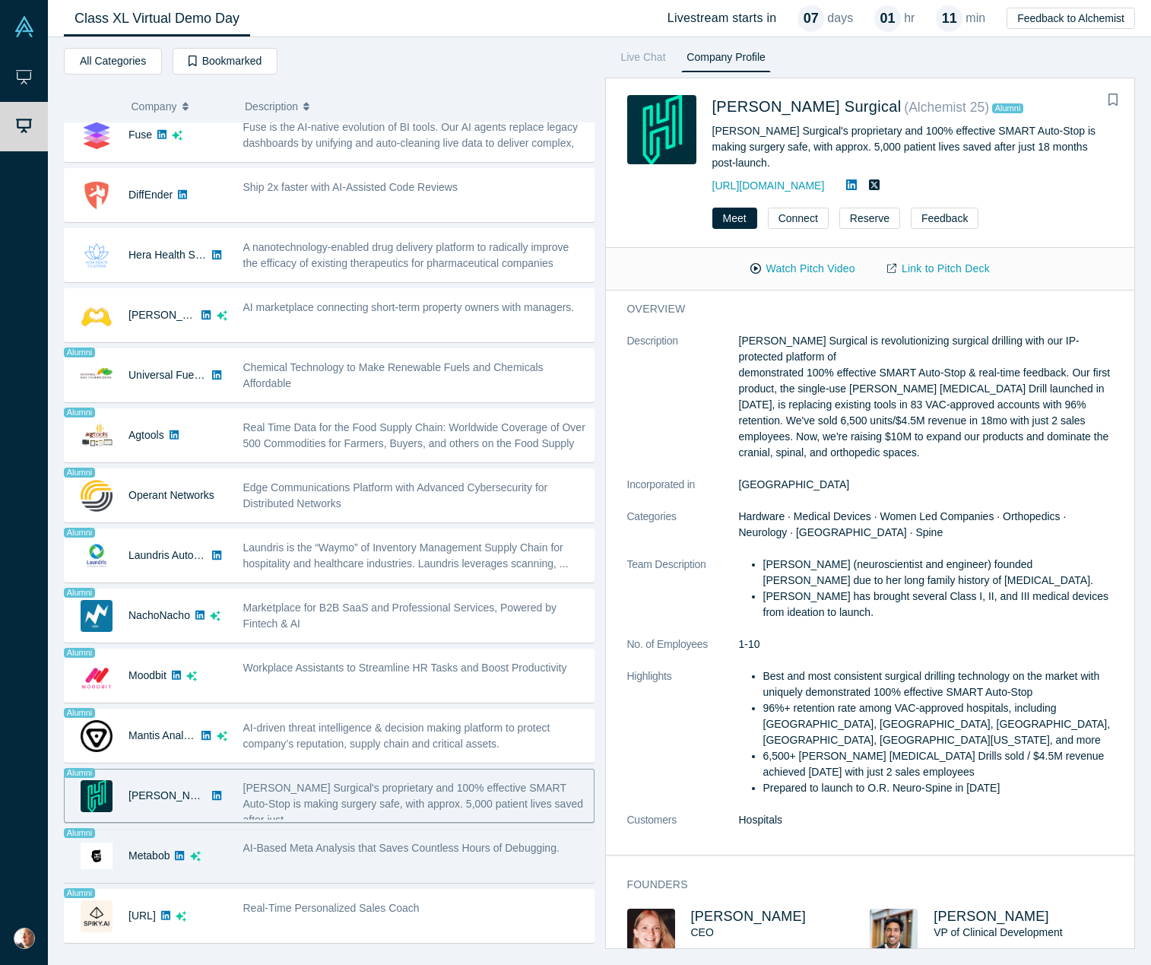
click at [342, 865] on div "AI-Based Meta Analysis that Saves Countless Hours of Debugging." at bounding box center [414, 856] width 359 height 48
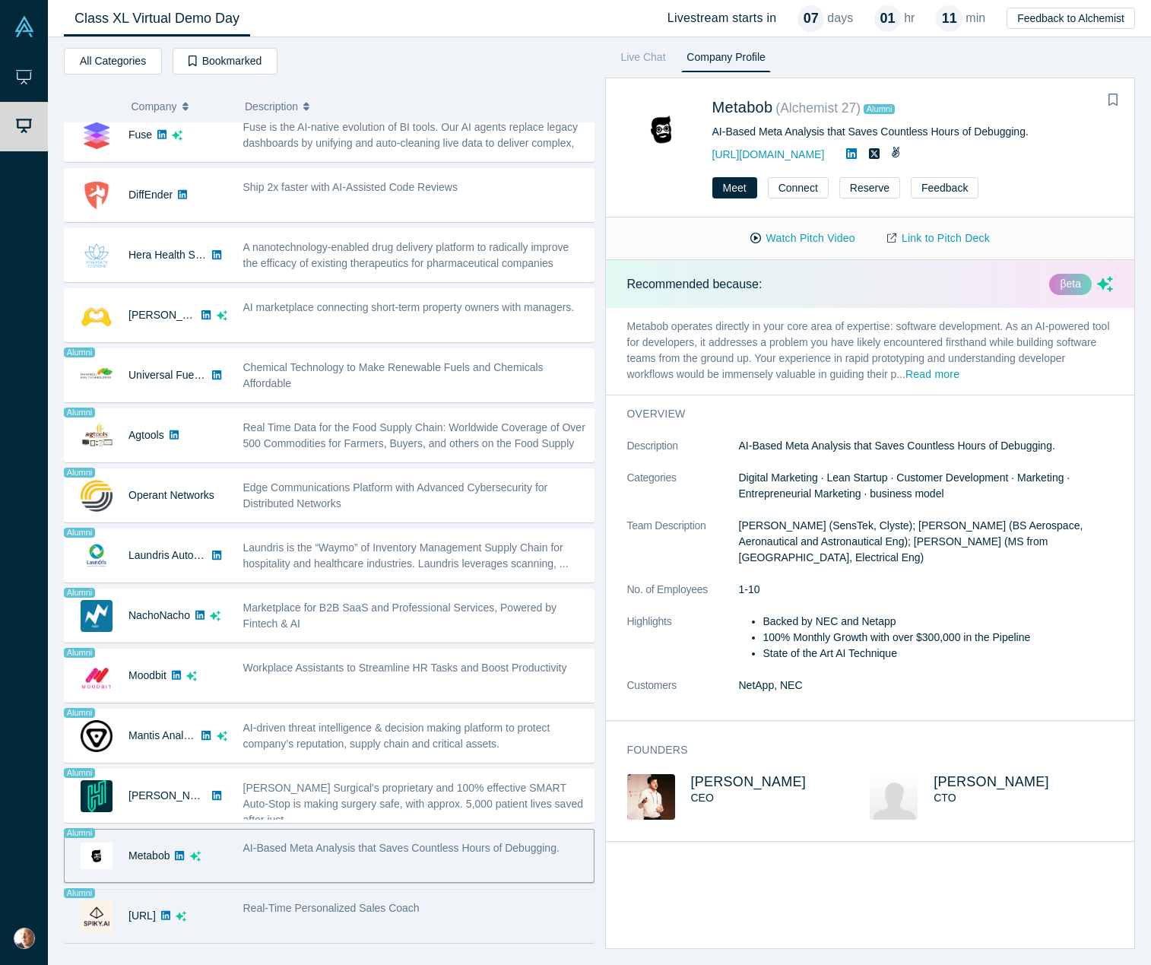
click at [434, 918] on div "Real-Time Personalized Sales Coach" at bounding box center [414, 916] width 359 height 48
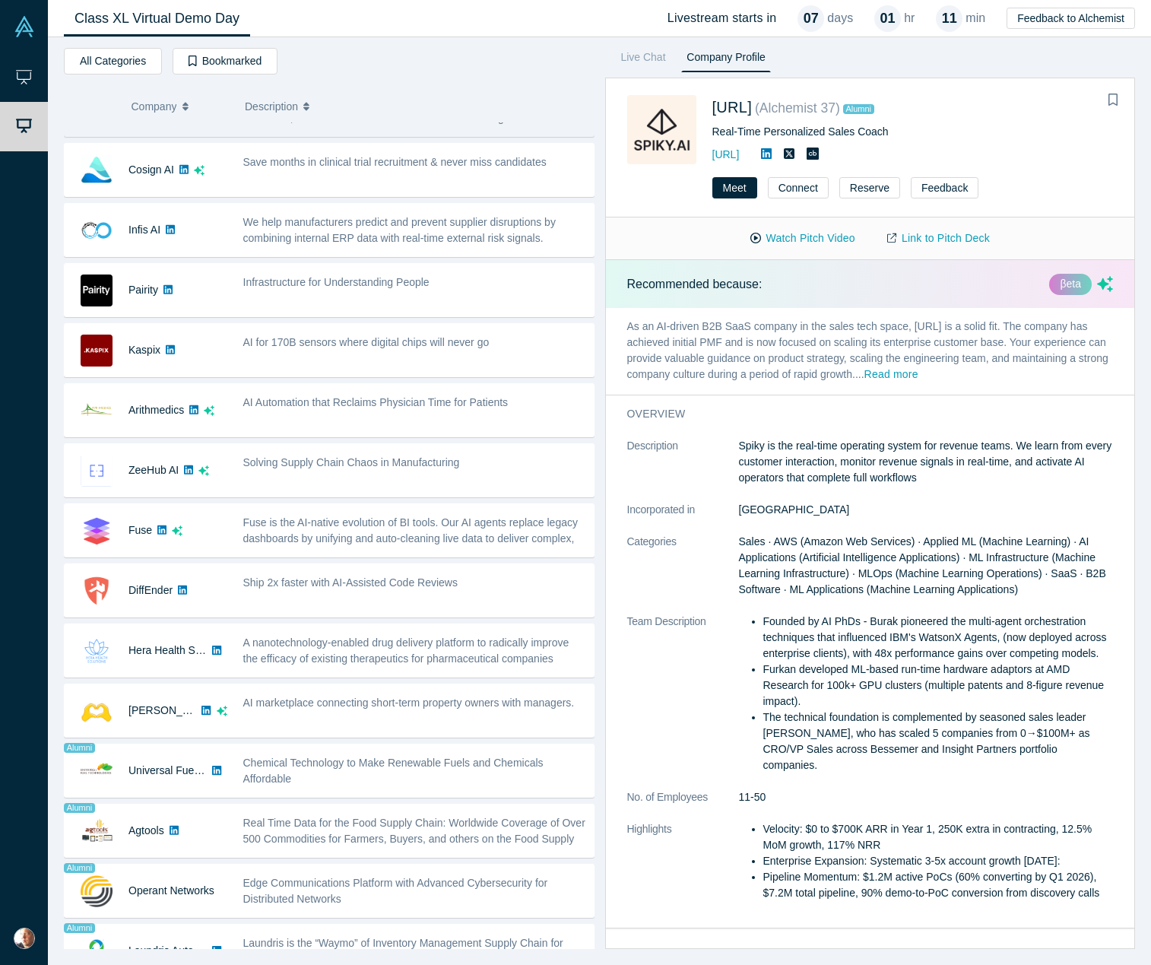
scroll to position [0, 0]
